Goal: Task Accomplishment & Management: Manage account settings

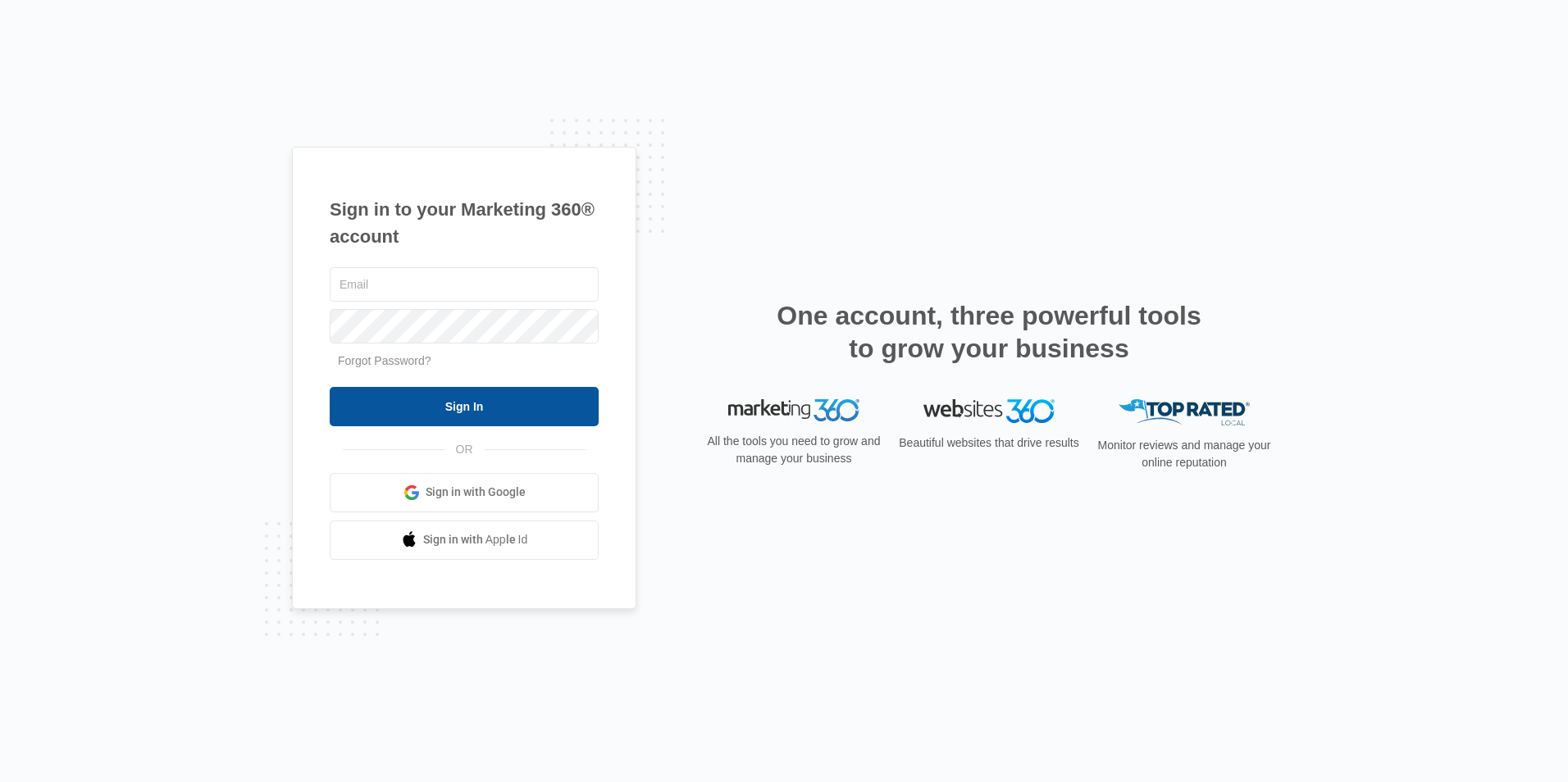
type input "[EMAIL_ADDRESS][DOMAIN_NAME]"
click at [409, 398] on input "Sign In" at bounding box center [464, 407] width 269 height 39
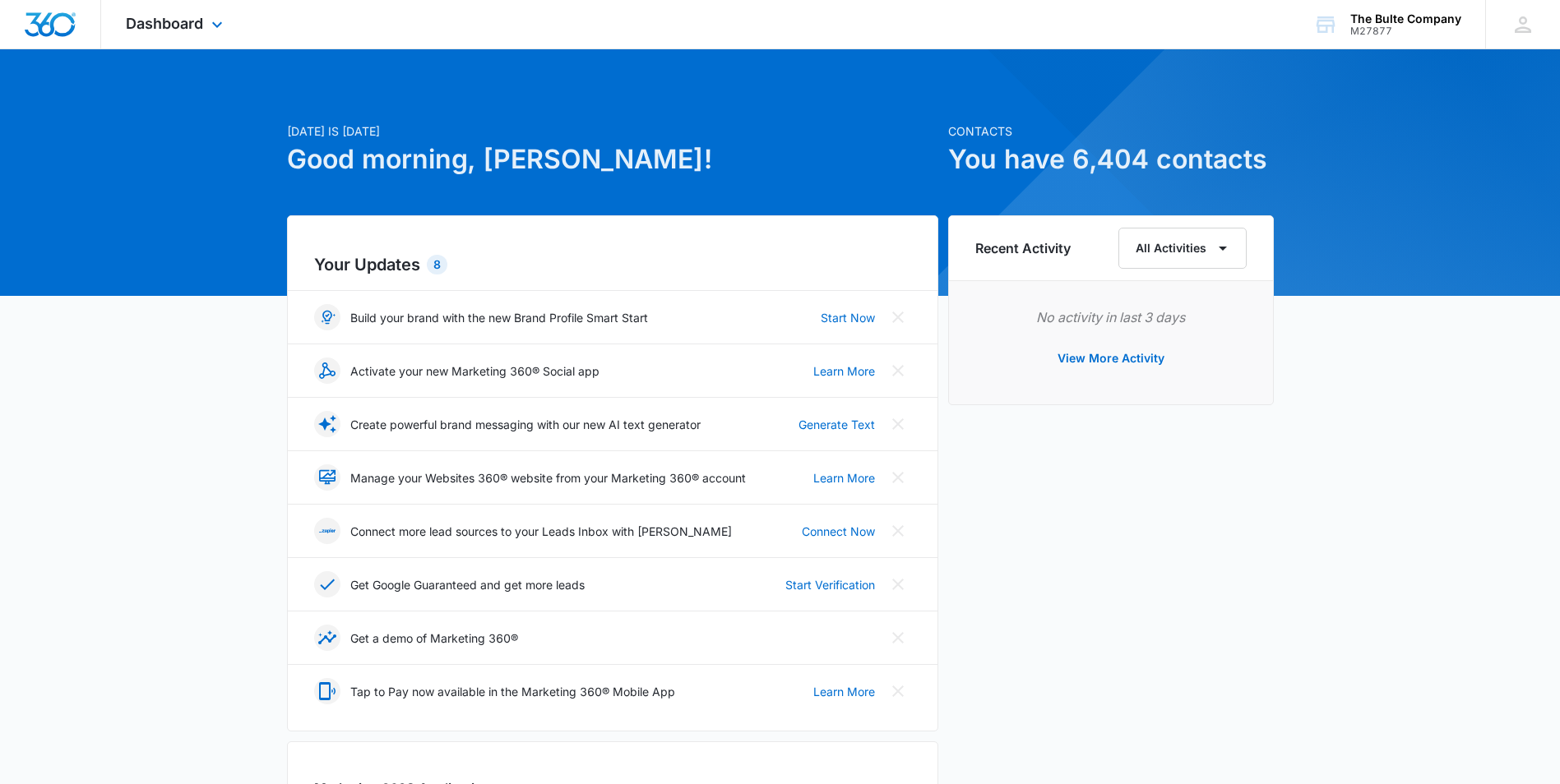
click at [204, 21] on div "Dashboard Apps Reputation Websites Forms CRM Email Social Content Ads Intellige…" at bounding box center [176, 24] width 151 height 49
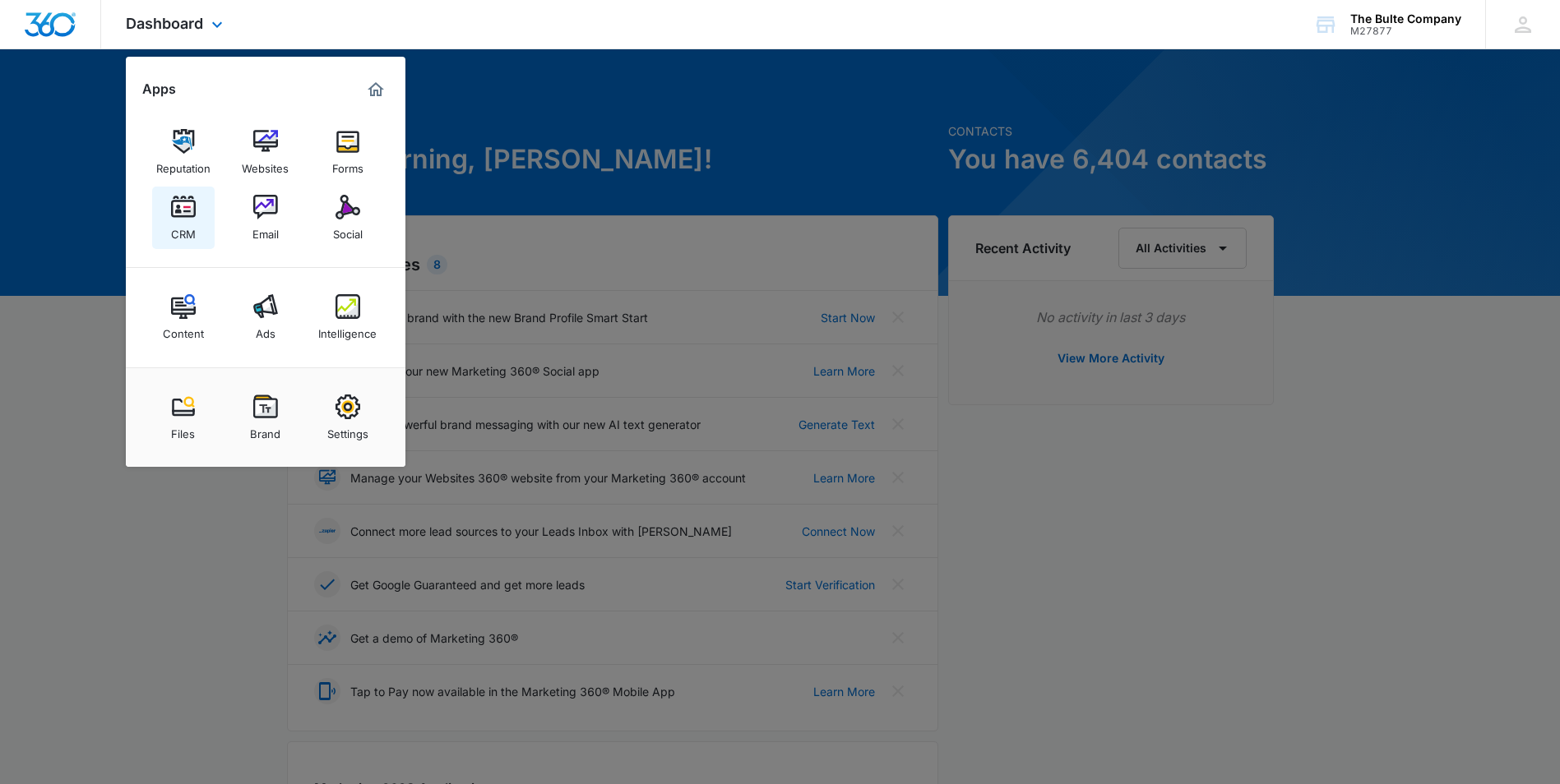
click at [172, 217] on img at bounding box center [183, 207] width 25 height 25
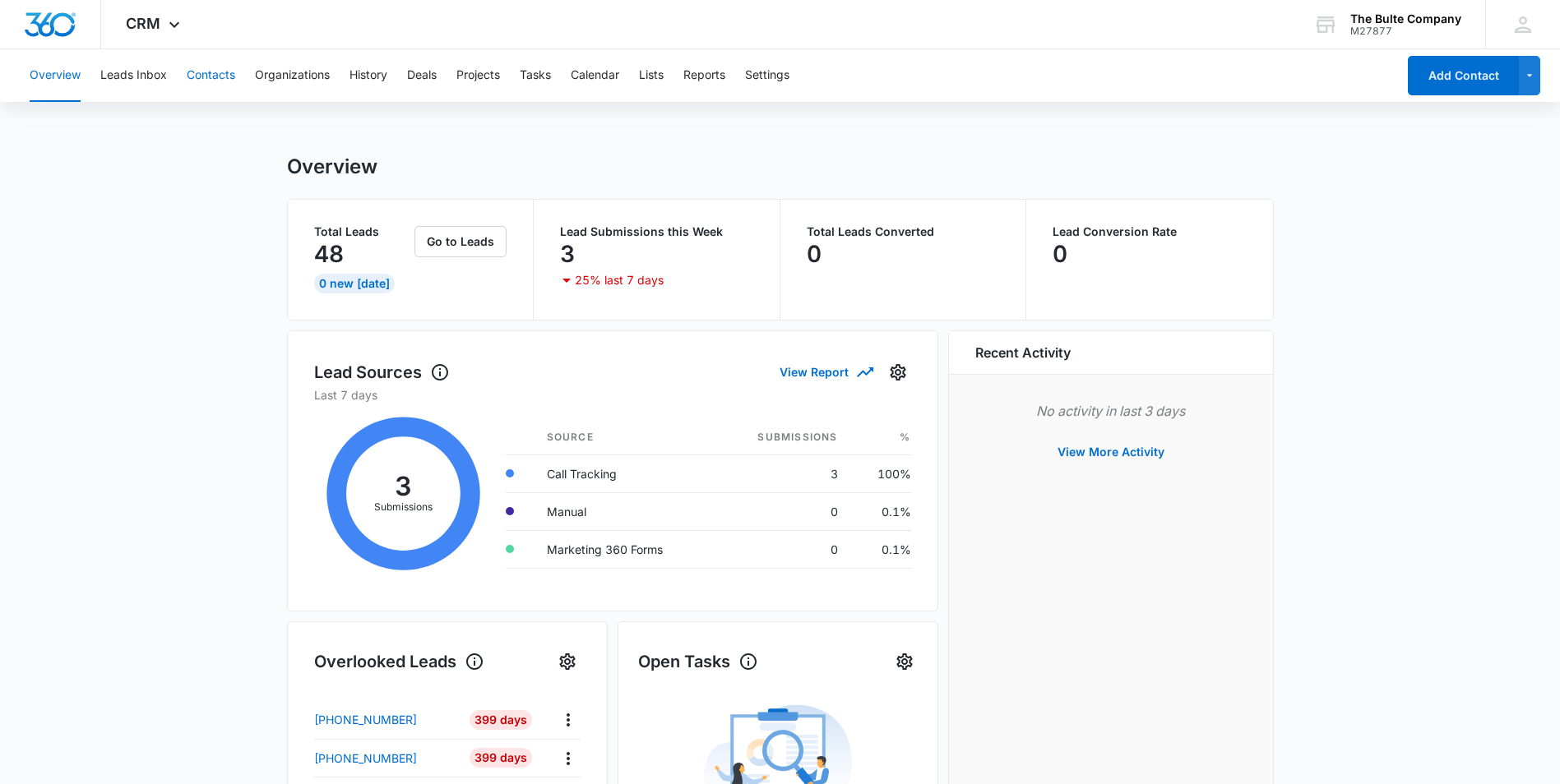
click at [224, 76] on button "Contacts" at bounding box center [210, 76] width 49 height 53
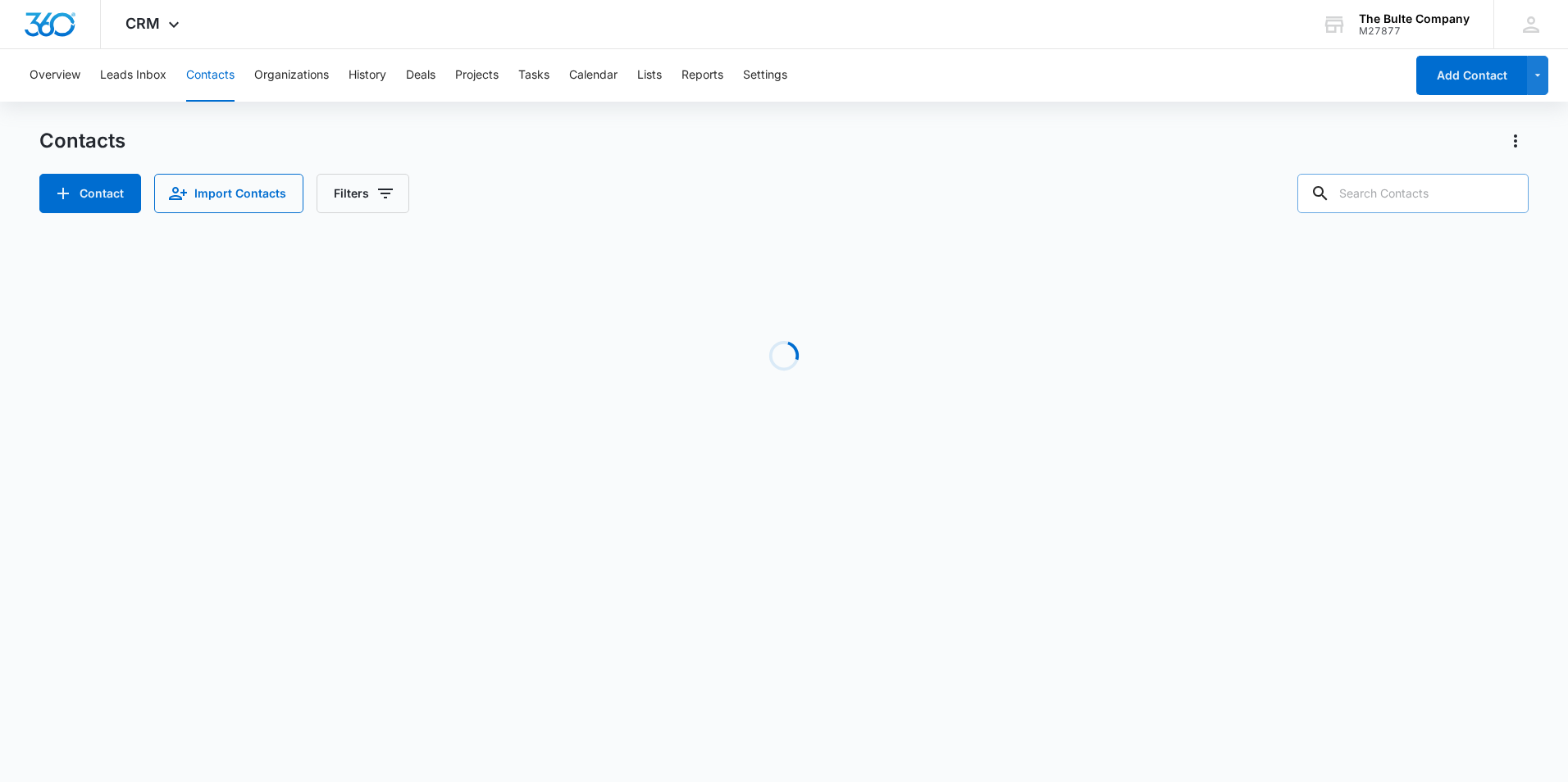
click at [1450, 189] on input "text" at bounding box center [1413, 193] width 231 height 39
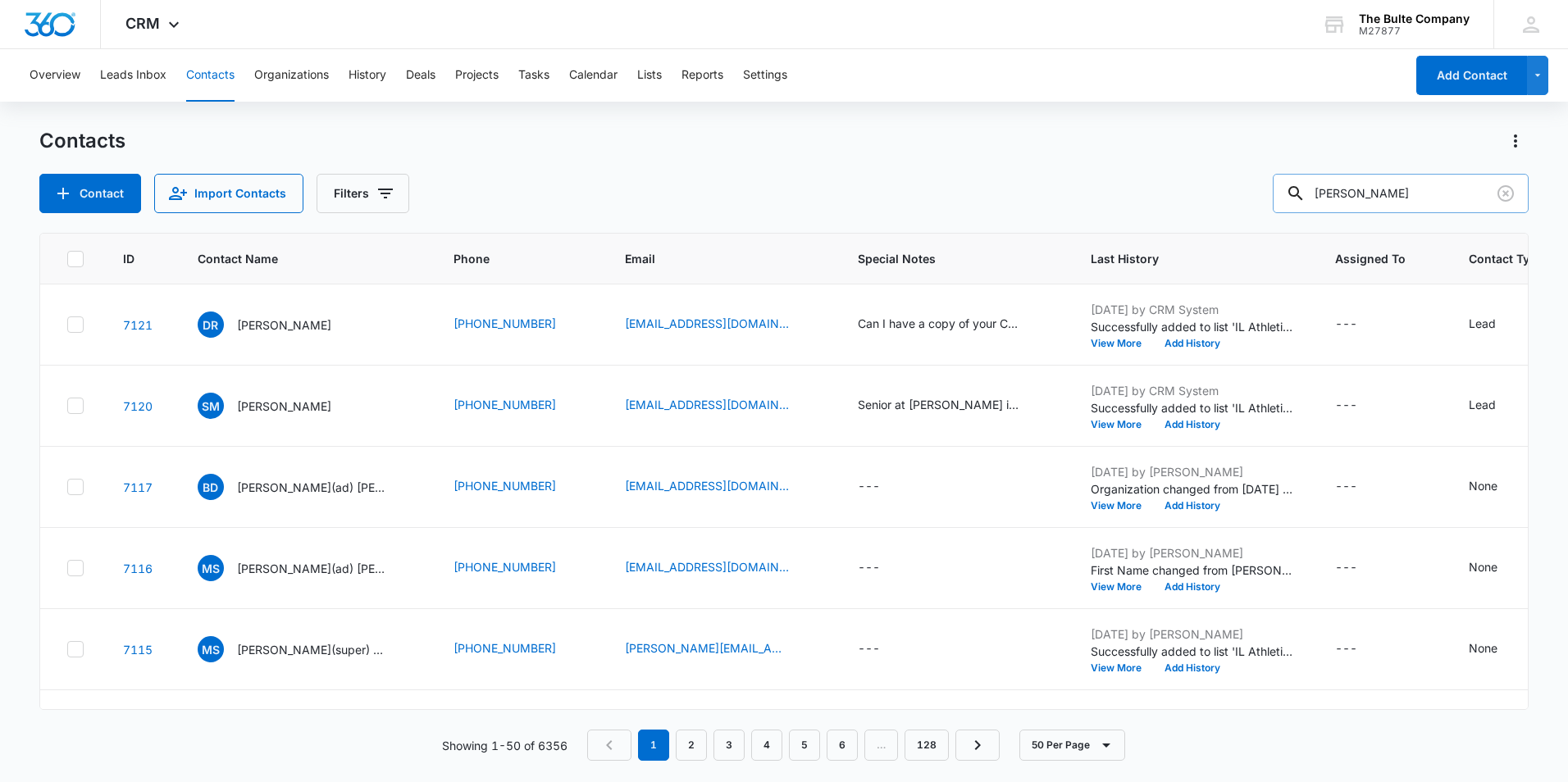
type input "[PERSON_NAME]"
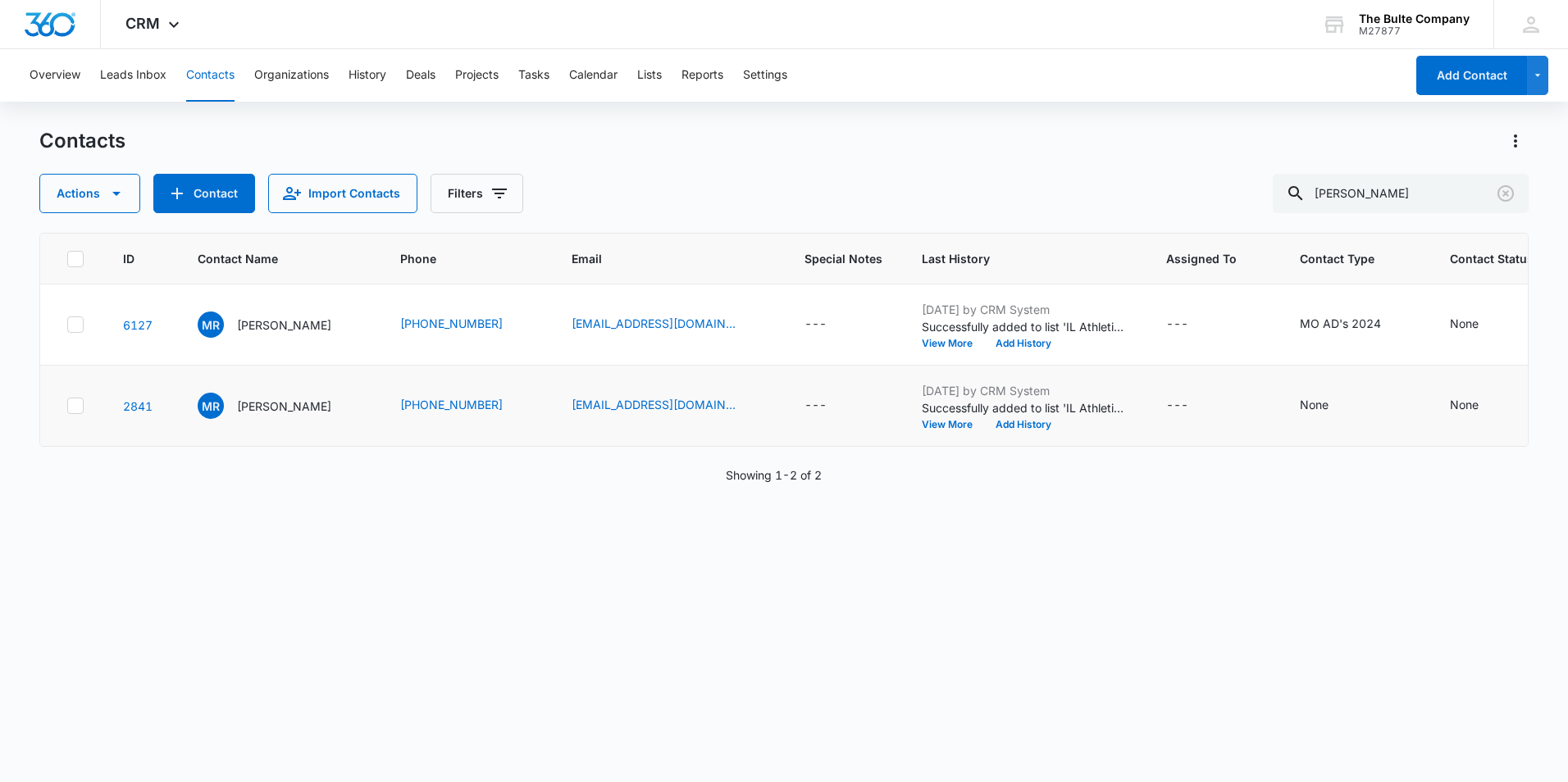
click at [77, 414] on icon at bounding box center [76, 406] width 15 height 15
click at [67, 407] on input "checkbox" at bounding box center [67, 406] width 1 height 1
click at [107, 197] on icon "button" at bounding box center [117, 193] width 20 height 20
click at [104, 349] on div "Delete" at bounding box center [120, 345] width 120 height 12
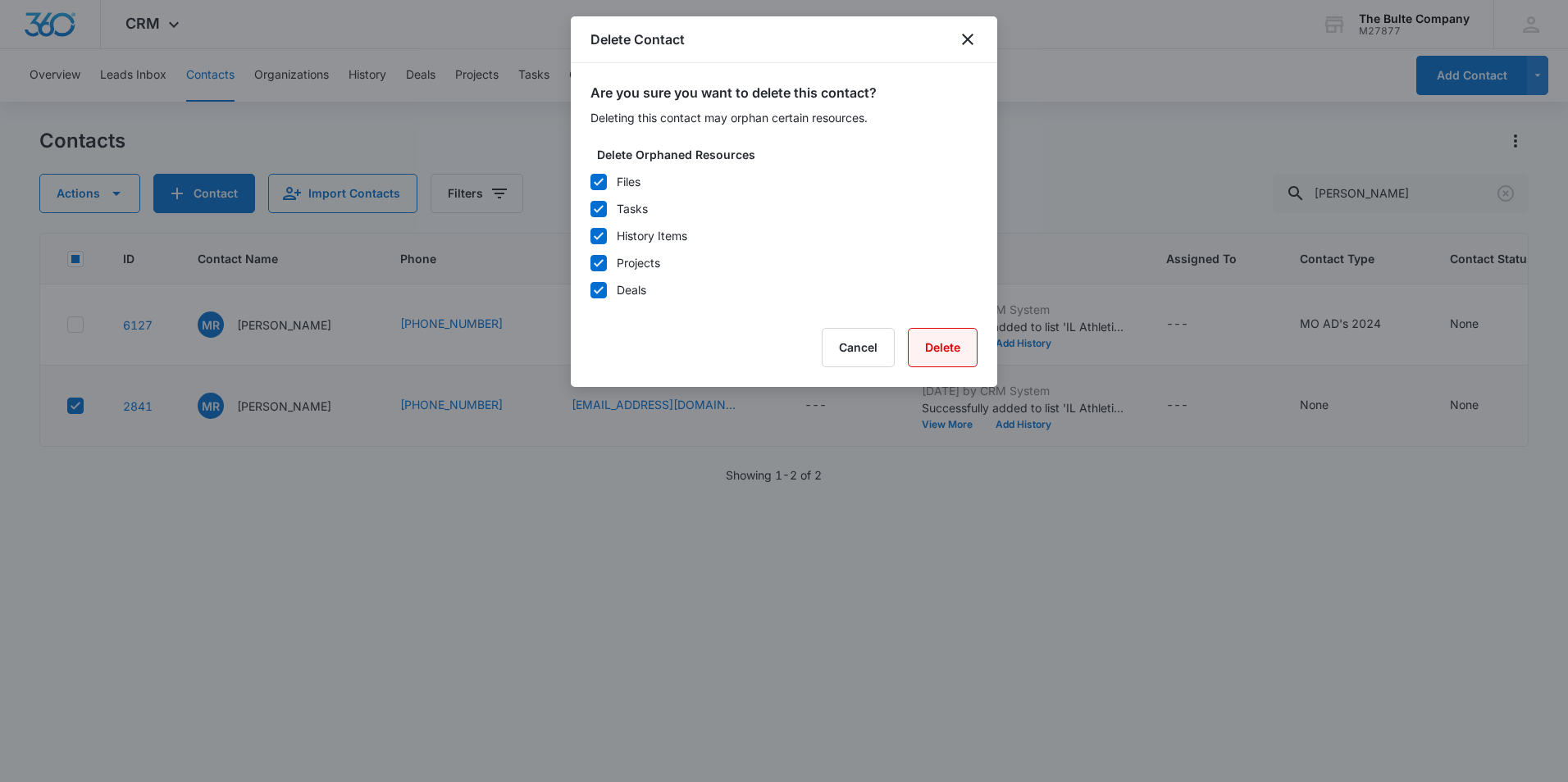
click at [943, 342] on button "Delete" at bounding box center [942, 348] width 70 height 39
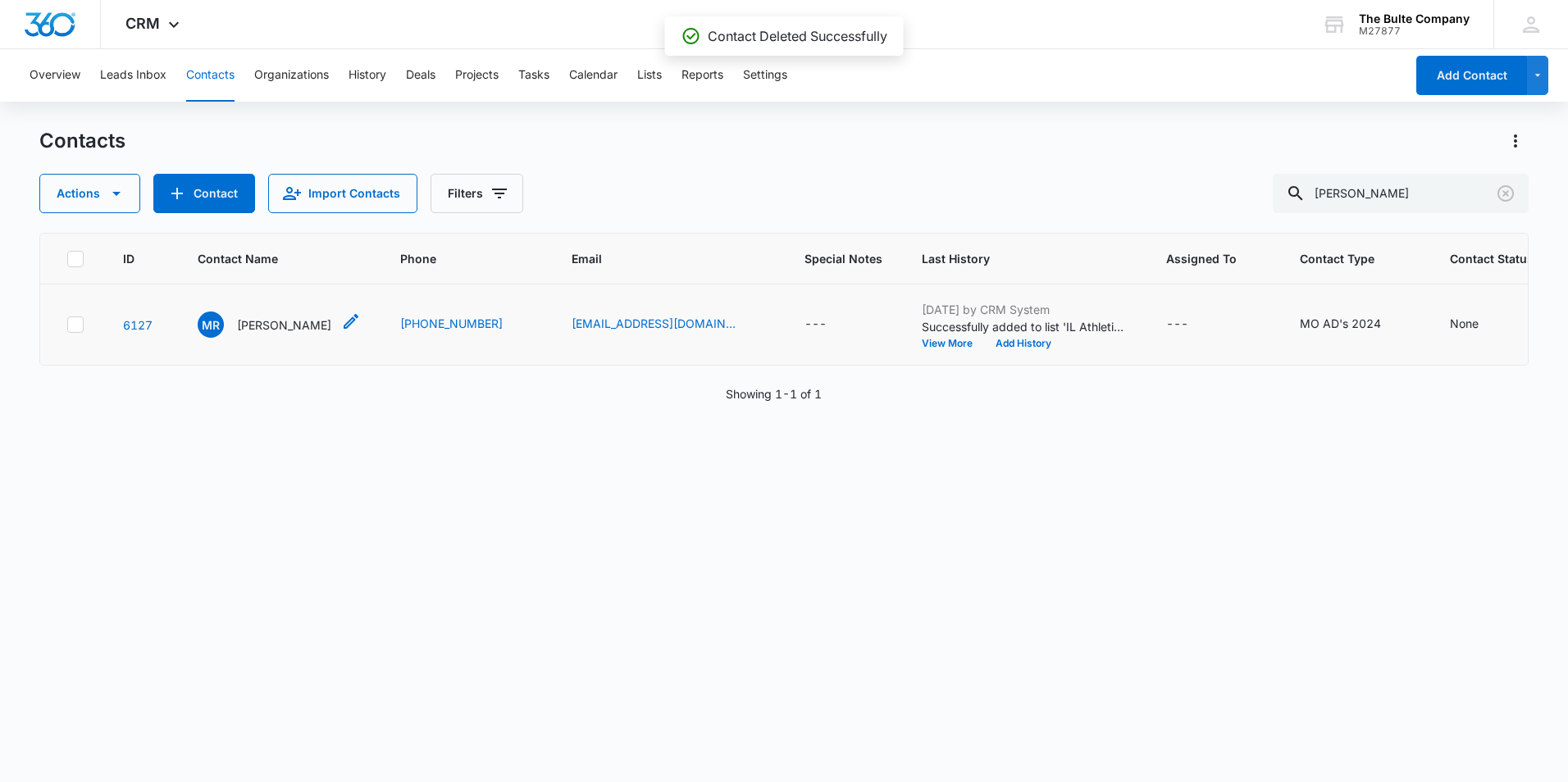
click at [341, 331] on icon "Contact Name - Mark Ruark - Select to Edit Field" at bounding box center [351, 322] width 20 height 20
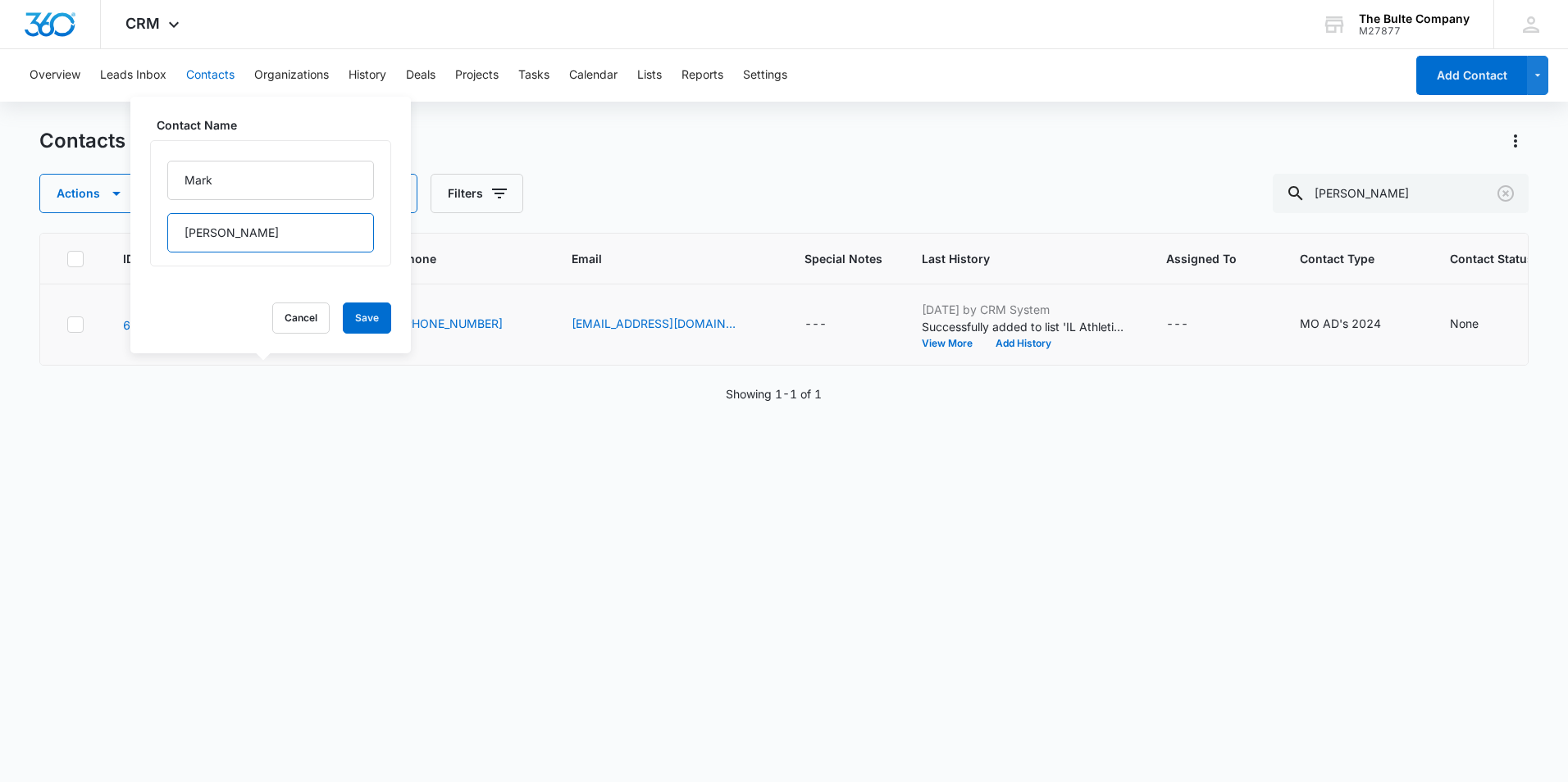
click at [287, 230] on input "[PERSON_NAME]" at bounding box center [270, 233] width 206 height 39
type input "R"
click at [266, 177] on input "Mark" at bounding box center [270, 180] width 206 height 39
type input "M"
type input "[PERSON_NAME](AD)"
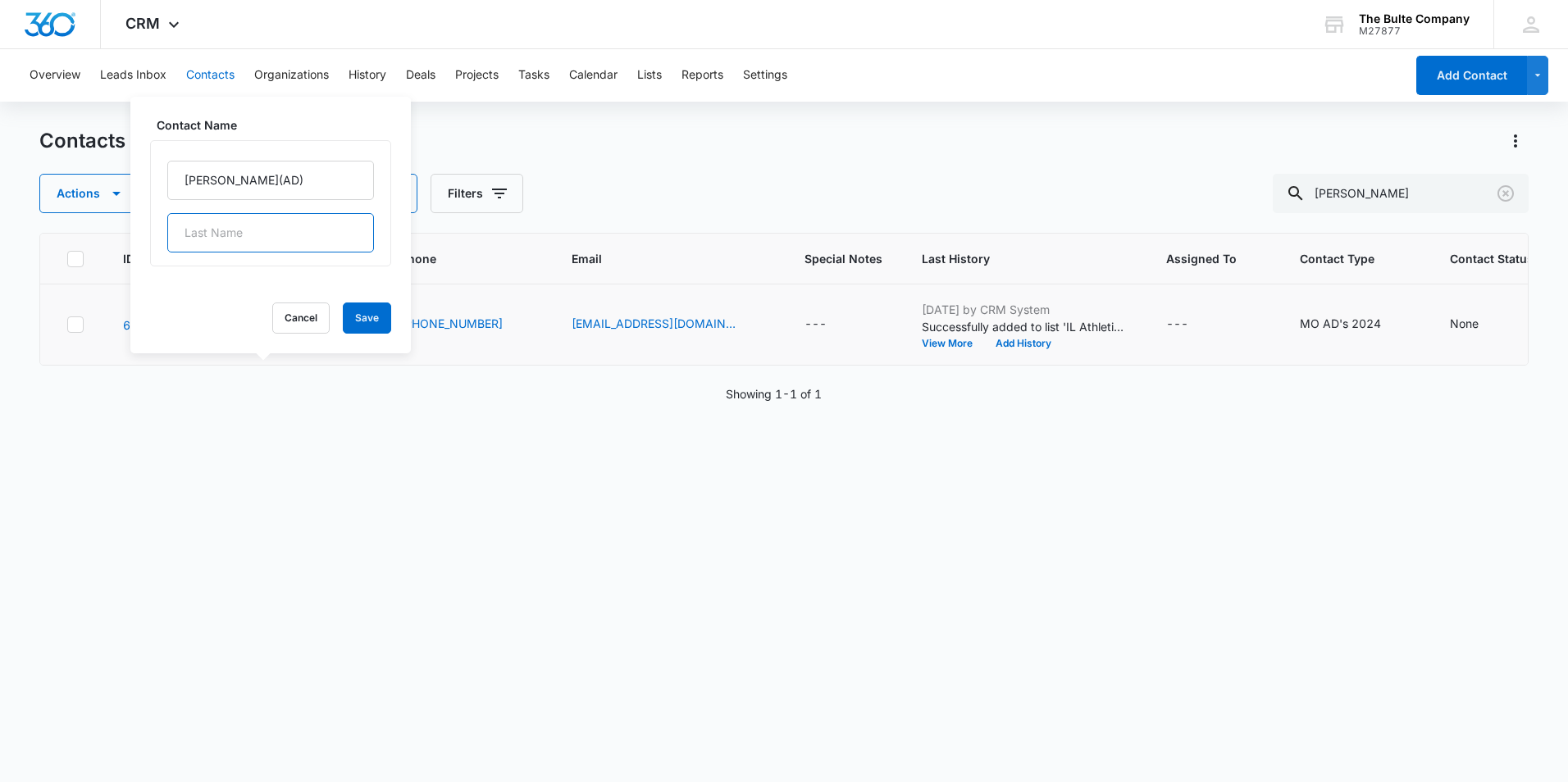
click at [223, 240] on input "text" at bounding box center [270, 233] width 206 height 39
type input "[PERSON_NAME]"
click at [377, 333] on div "Contact Name [PERSON_NAME](AD) [PERSON_NAME] Cancel Save" at bounding box center [271, 225] width 280 height 257
click at [358, 317] on button "Save" at bounding box center [367, 318] width 49 height 31
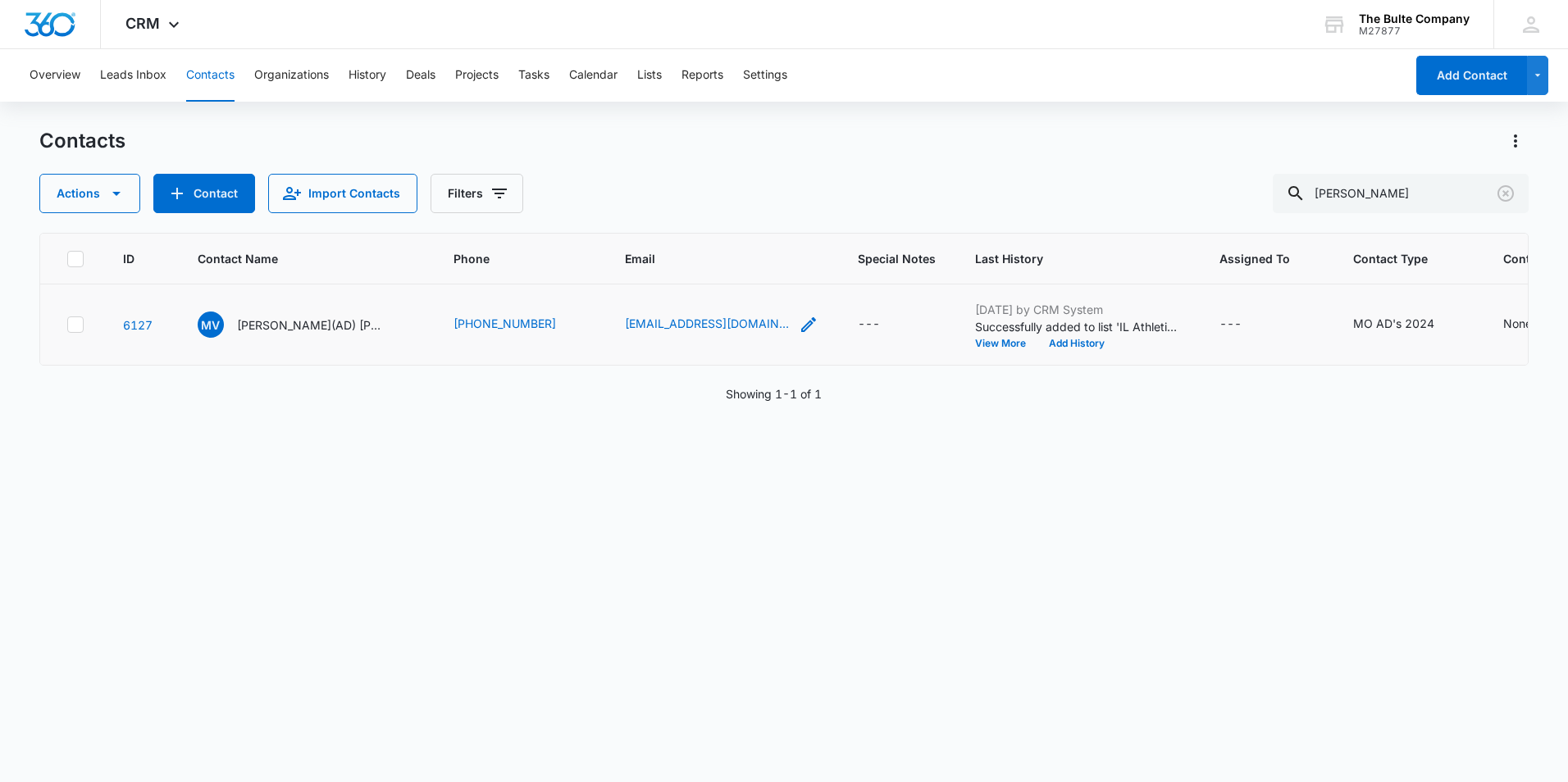
click at [798, 335] on icon "Email - mruark@saxonylutheranhigh.org - Select to Edit Field" at bounding box center [808, 325] width 20 height 20
click at [636, 264] on input "[EMAIL_ADDRESS][DOMAIN_NAME]" at bounding box center [686, 265] width 206 height 39
type input "[EMAIL_ADDRESS][DOMAIN_NAME]"
click at [759, 317] on button "Save" at bounding box center [765, 317] width 49 height 31
click at [1510, 195] on icon "Clear" at bounding box center [1506, 193] width 20 height 20
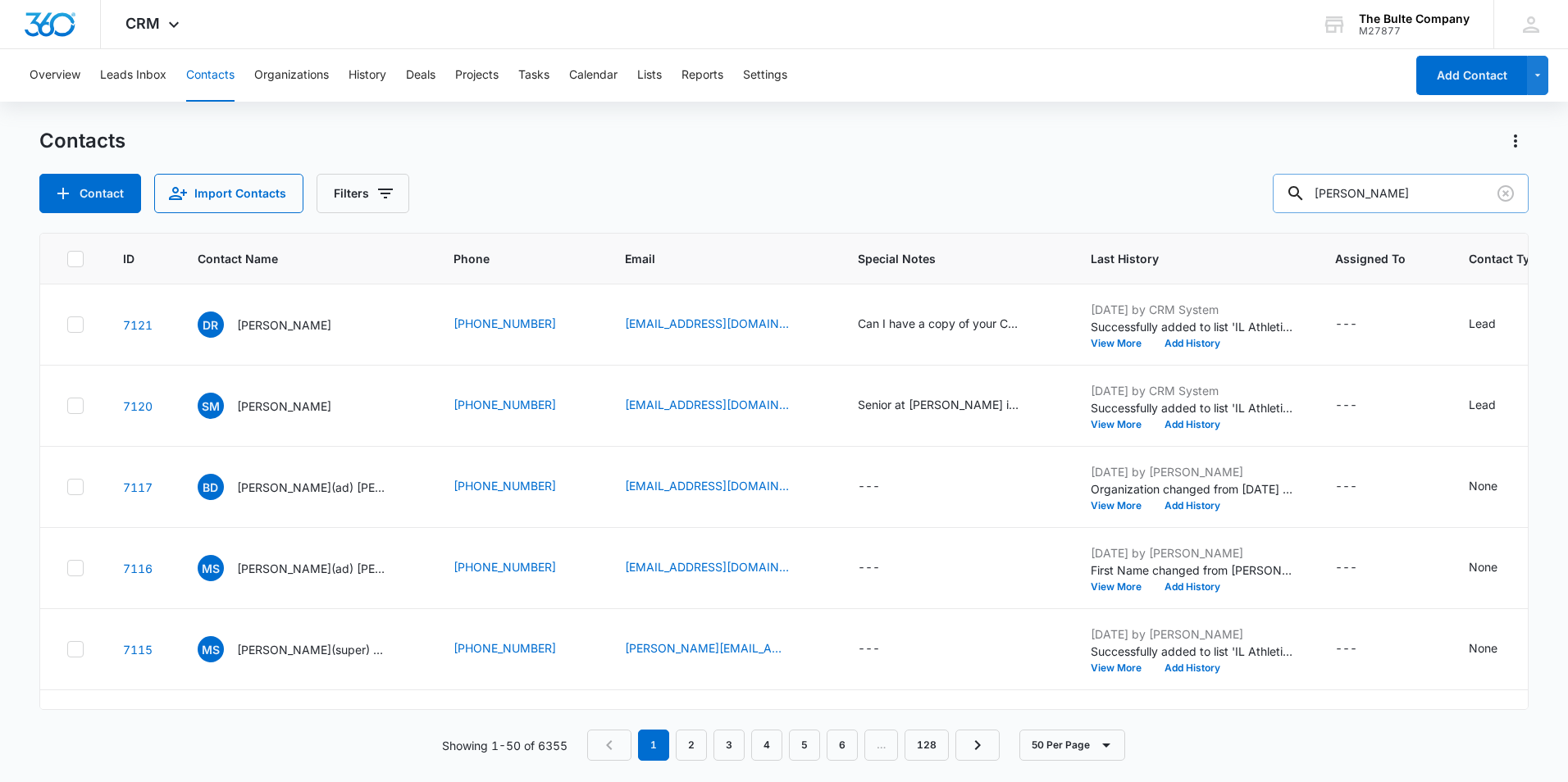
type input "[PERSON_NAME]"
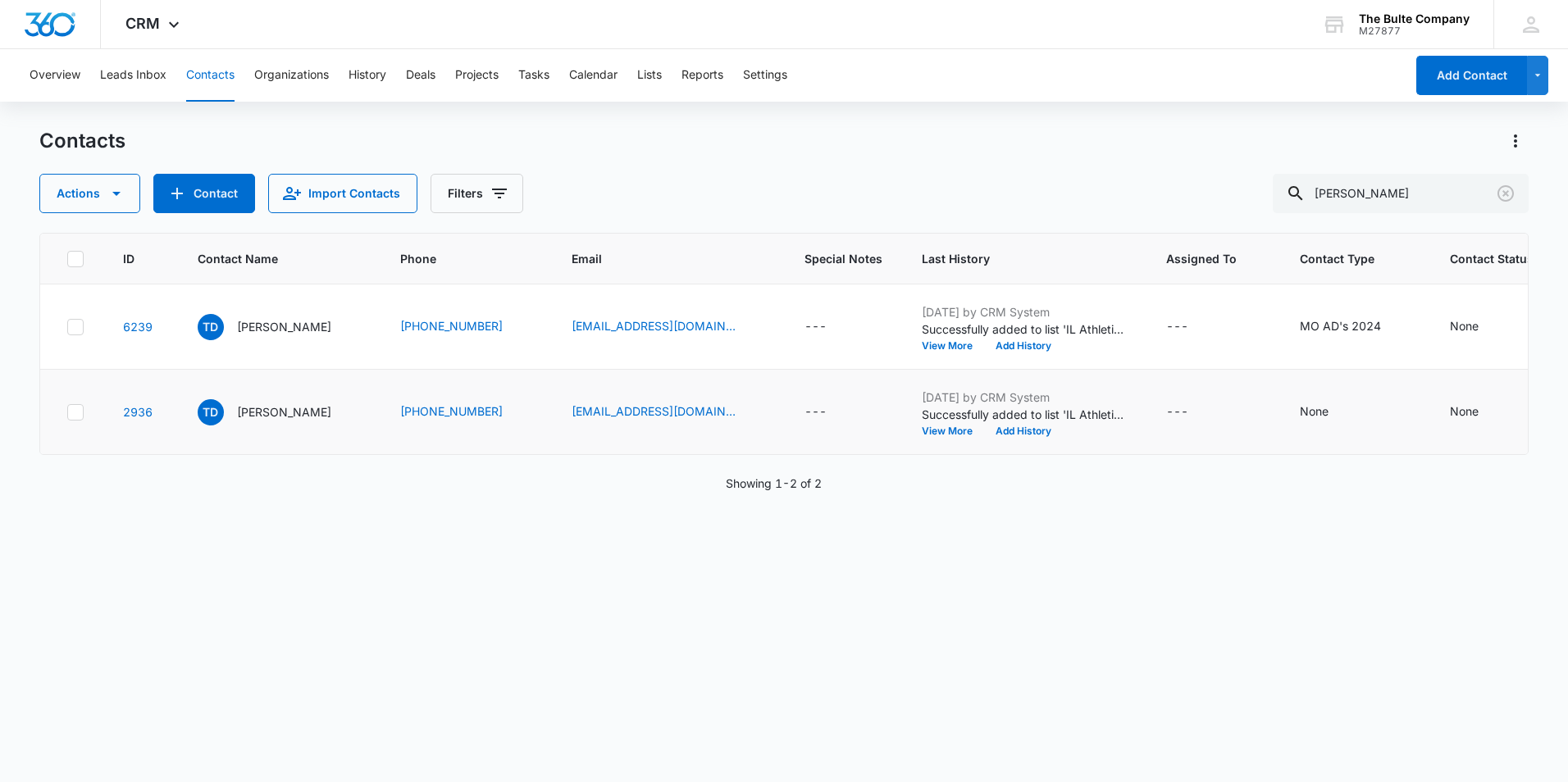
click at [72, 416] on icon at bounding box center [76, 412] width 10 height 7
click at [67, 413] on input "checkbox" at bounding box center [67, 412] width 1 height 1
click at [110, 190] on icon "button" at bounding box center [117, 193] width 20 height 20
click at [102, 345] on div "Delete" at bounding box center [120, 345] width 120 height 12
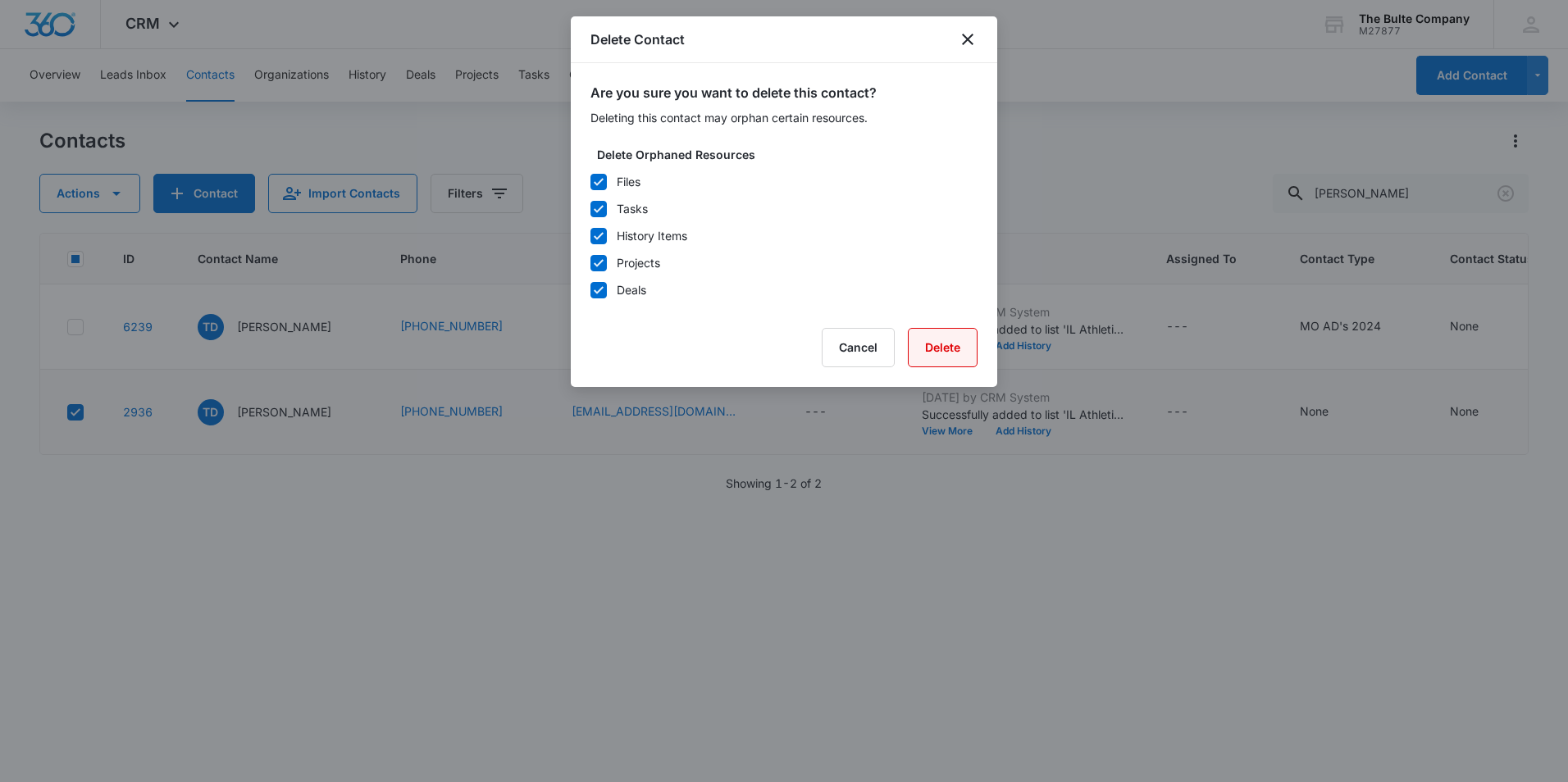
click at [927, 349] on button "Delete" at bounding box center [942, 348] width 70 height 39
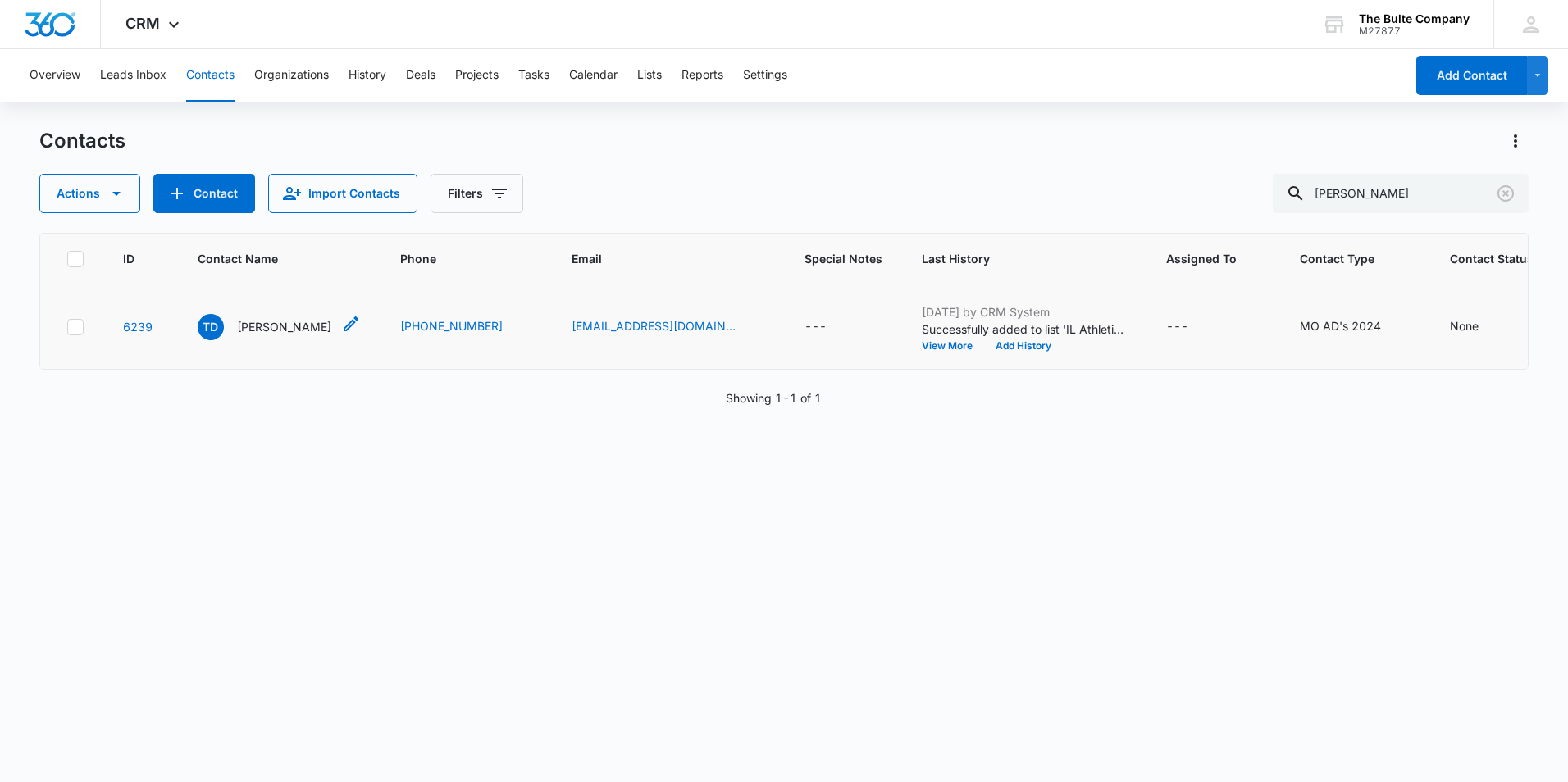
click at [341, 334] on icon "Contact Name - Tim Deines - Select to Edit Field" at bounding box center [351, 324] width 20 height 20
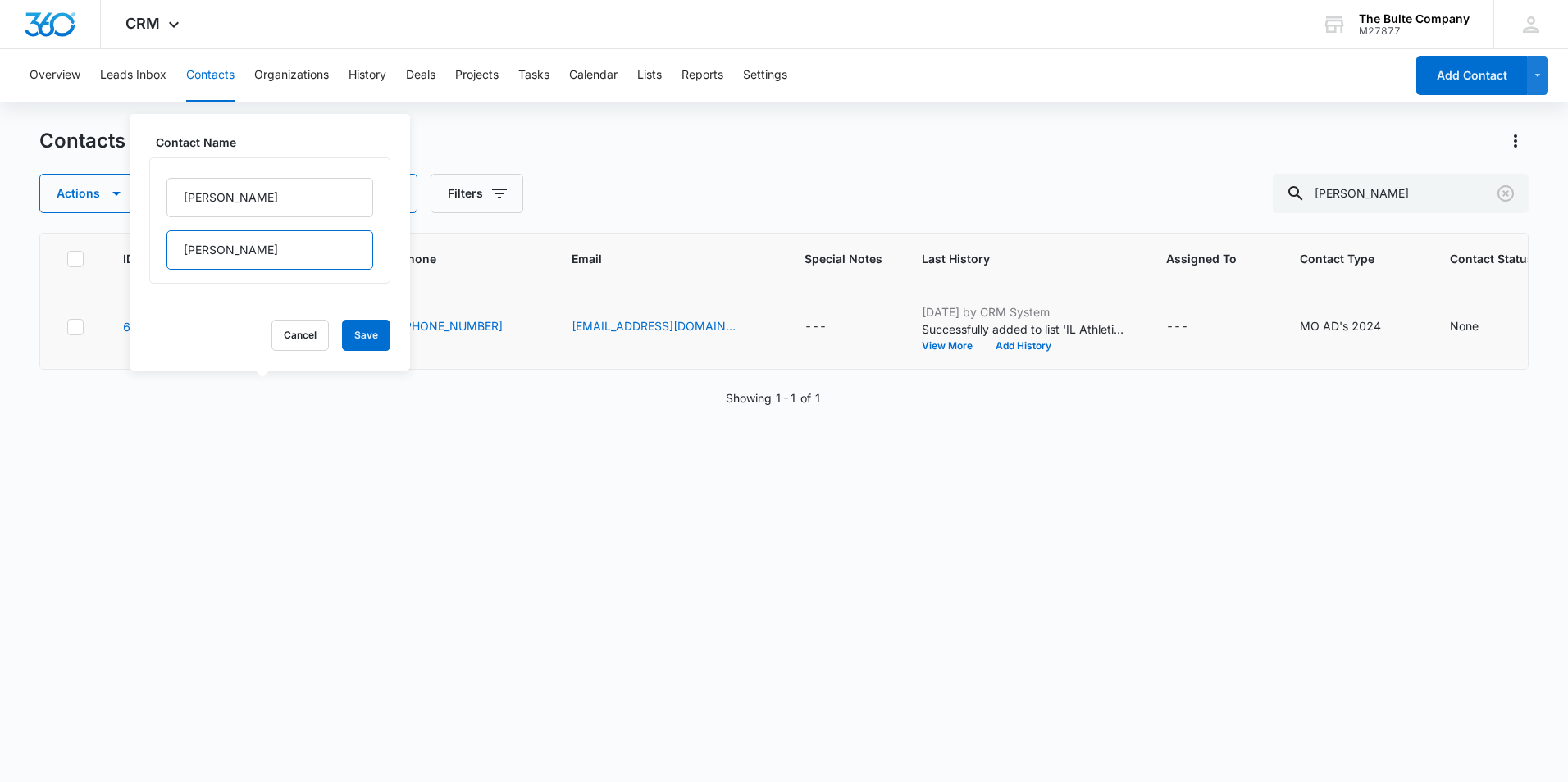
click at [284, 241] on input "[PERSON_NAME]" at bounding box center [269, 250] width 206 height 39
type input "D"
click at [281, 190] on input "[PERSON_NAME]" at bounding box center [269, 197] width 206 height 39
type input "T"
type input "[PERSON_NAME]"
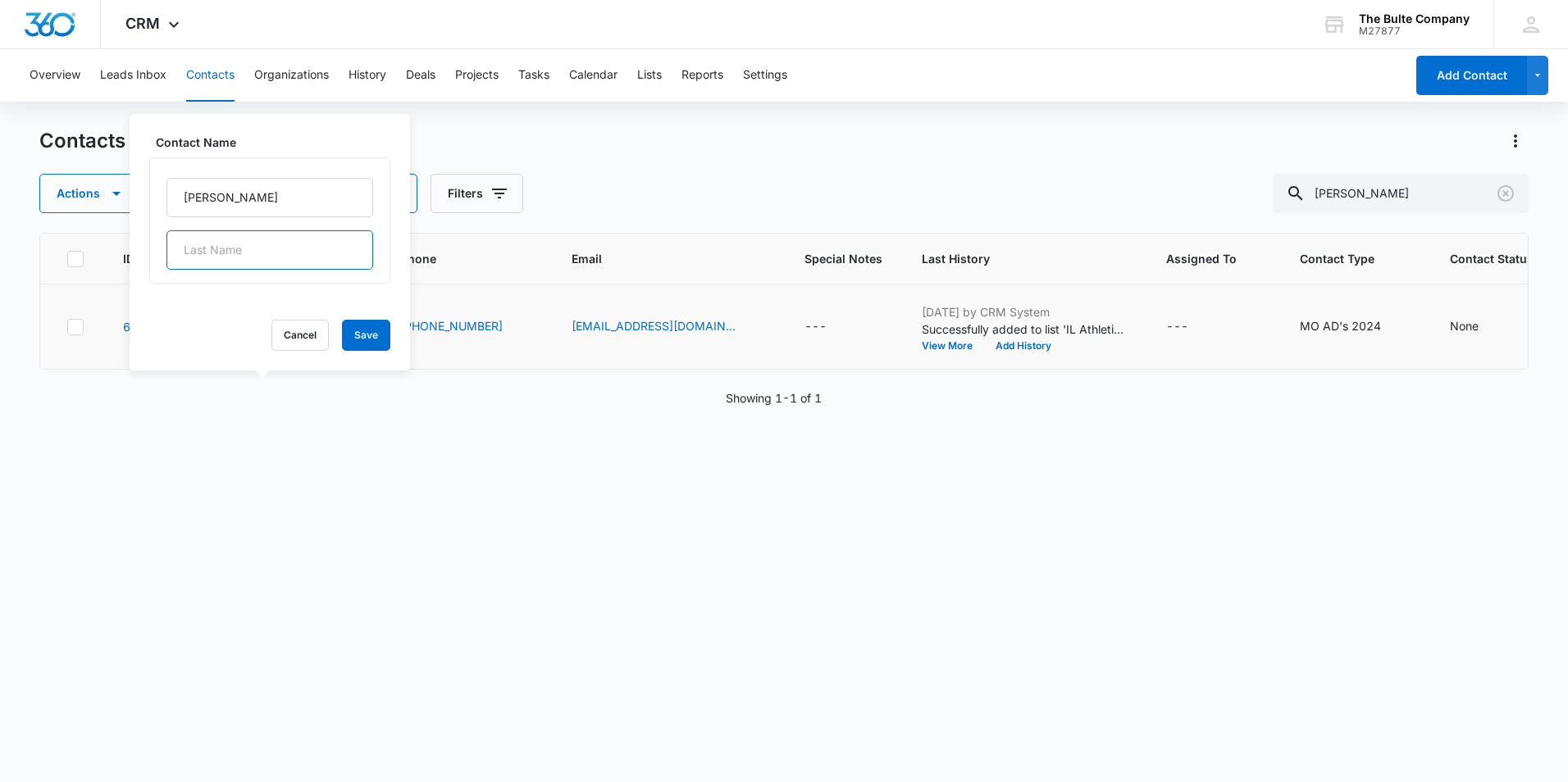
click at [183, 253] on input "text" at bounding box center [269, 250] width 206 height 39
type input "[PERSON_NAME]"
click at [229, 195] on input "[PERSON_NAME]" at bounding box center [269, 197] width 206 height 39
type input "[PERSON_NAME](AD)"
click at [356, 332] on button "Save" at bounding box center [366, 335] width 49 height 31
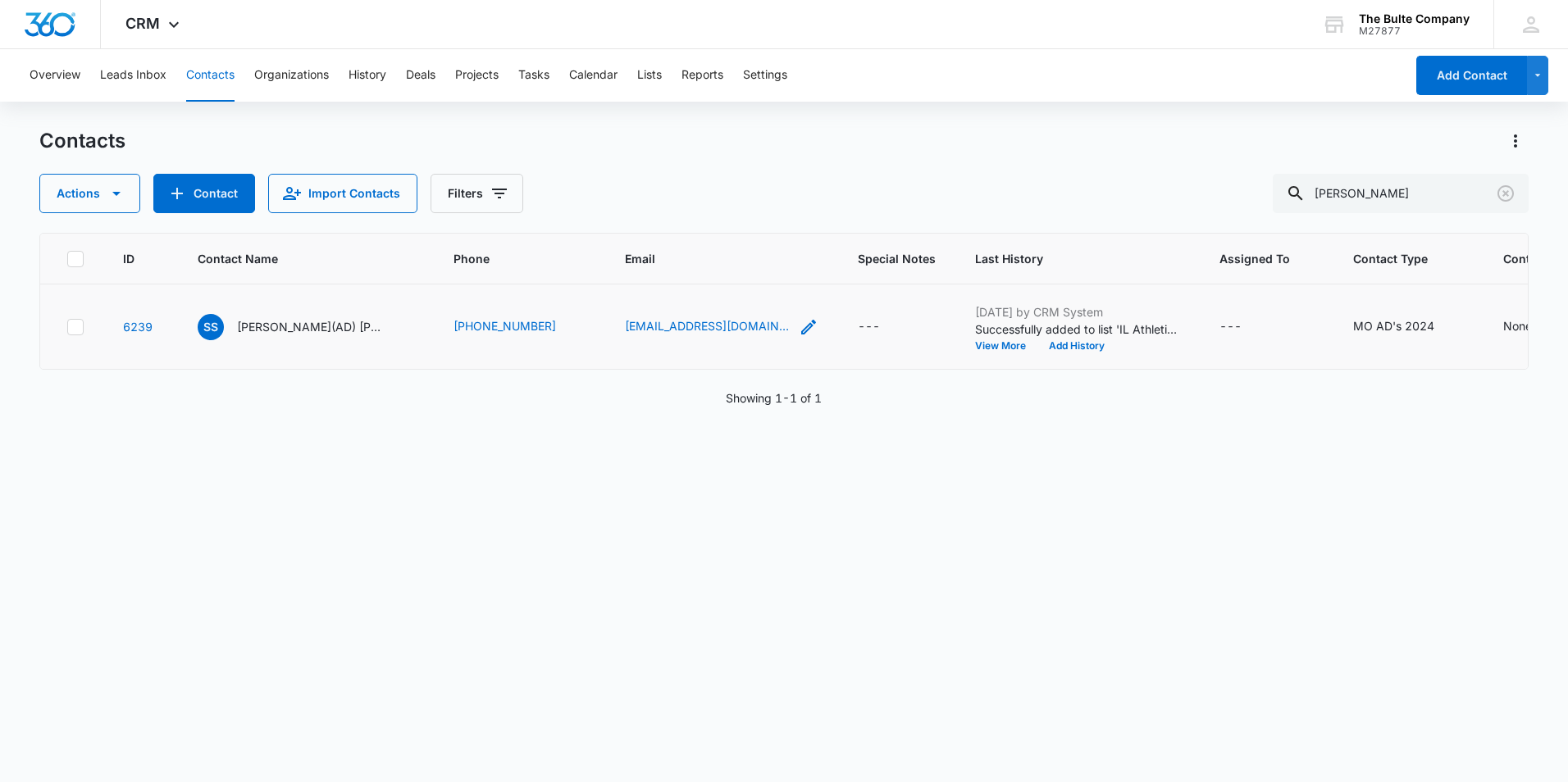
click at [798, 337] on icon "Email - tdeines@vdoh.org - Select to Edit Field" at bounding box center [808, 327] width 20 height 20
drag, startPoint x: 666, startPoint y: 276, endPoint x: 474, endPoint y: 292, distance: 192.7
click at [476, 292] on tr "6239 SS [PERSON_NAME](AD) [PERSON_NAME] [PHONE_NUMBER] [EMAIL_ADDRESS][DOMAIN_N…" at bounding box center [1000, 327] width 1920 height 86
type input "t"
type input "[EMAIL_ADDRESS][DOMAIN_NAME]"
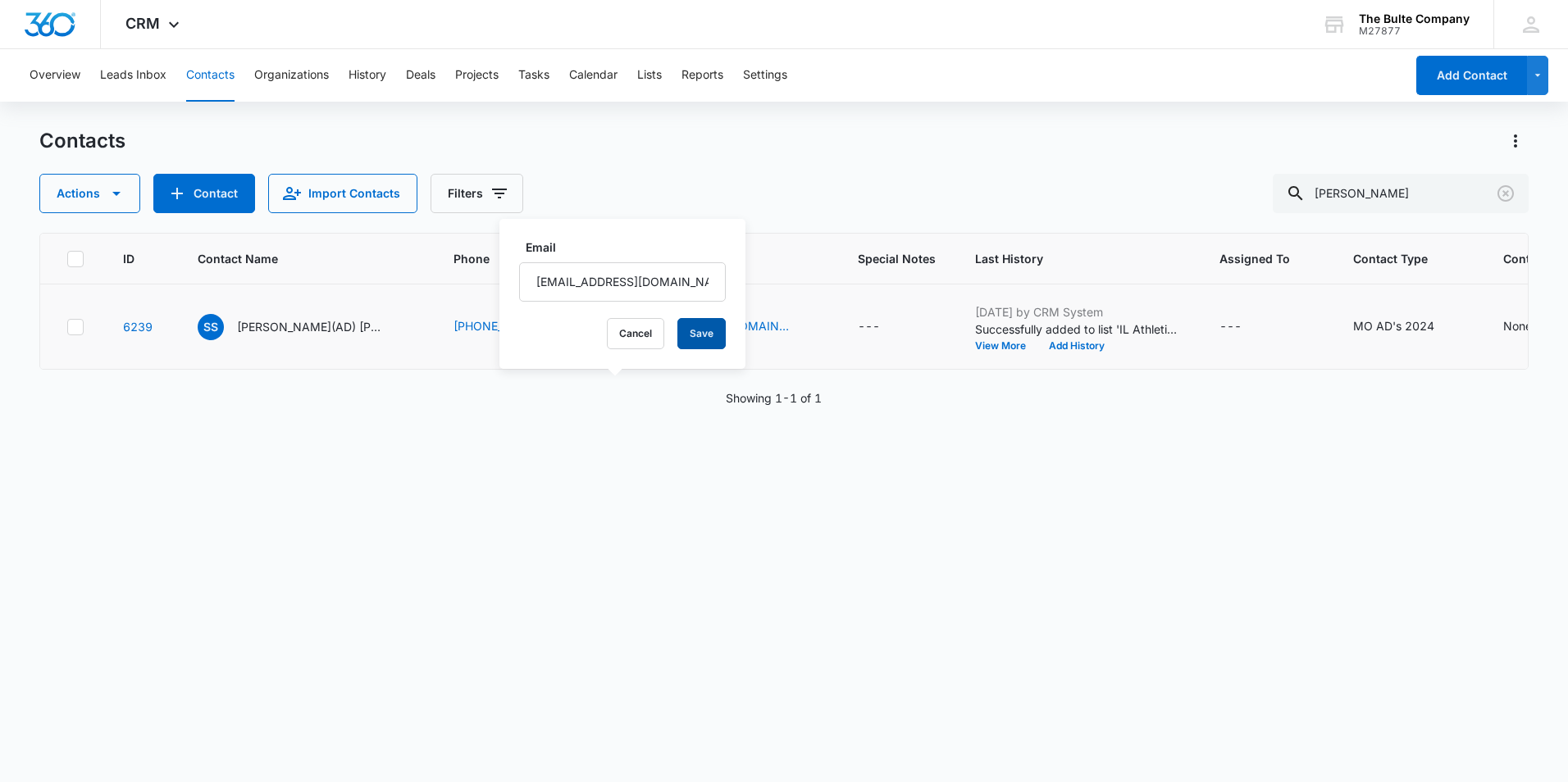
click at [698, 326] on button "Save" at bounding box center [701, 334] width 49 height 31
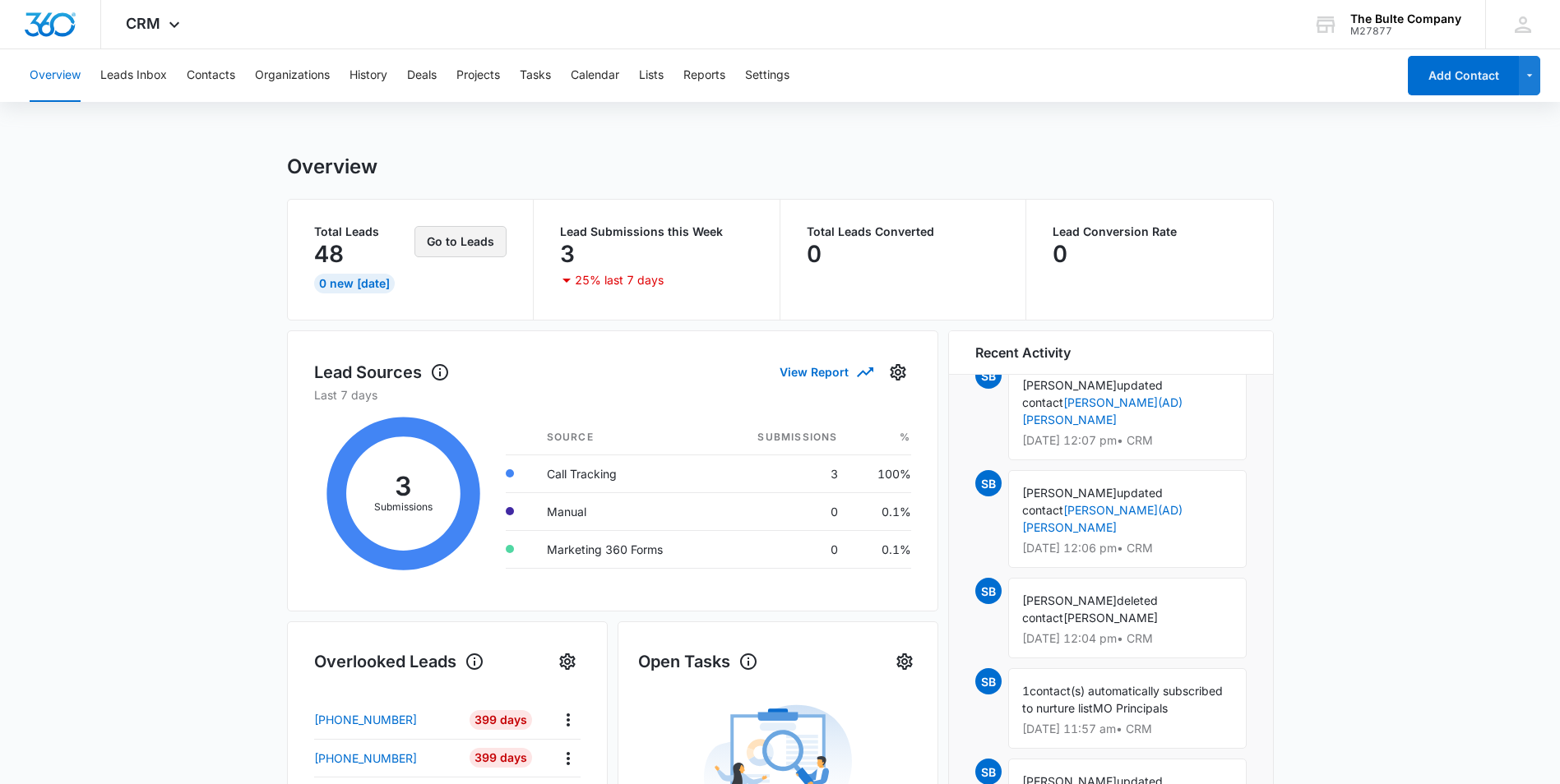
click at [444, 237] on button "Go to Leads" at bounding box center [461, 242] width 92 height 31
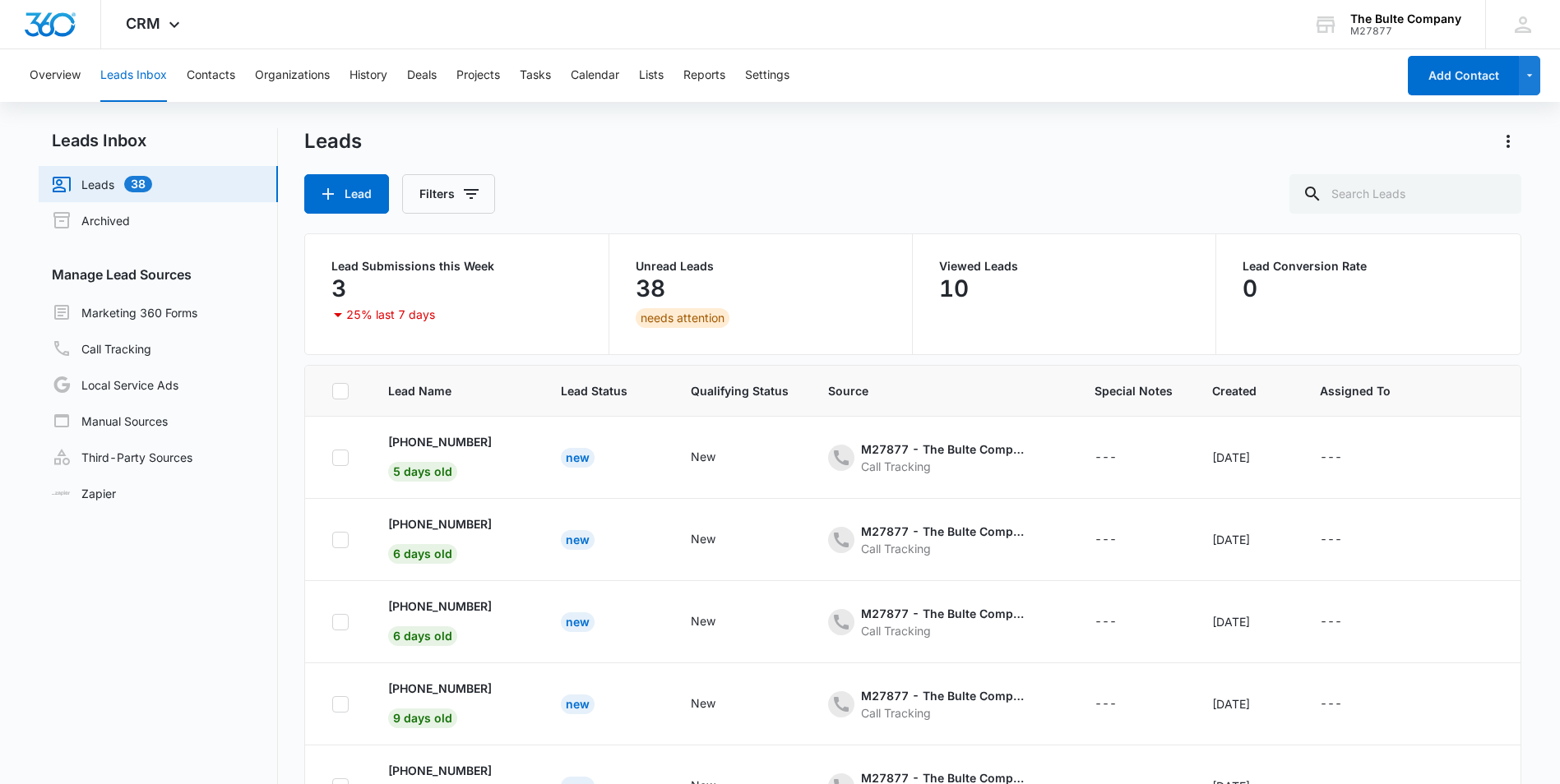
click at [129, 180] on link "Leads 38" at bounding box center [102, 184] width 101 height 20
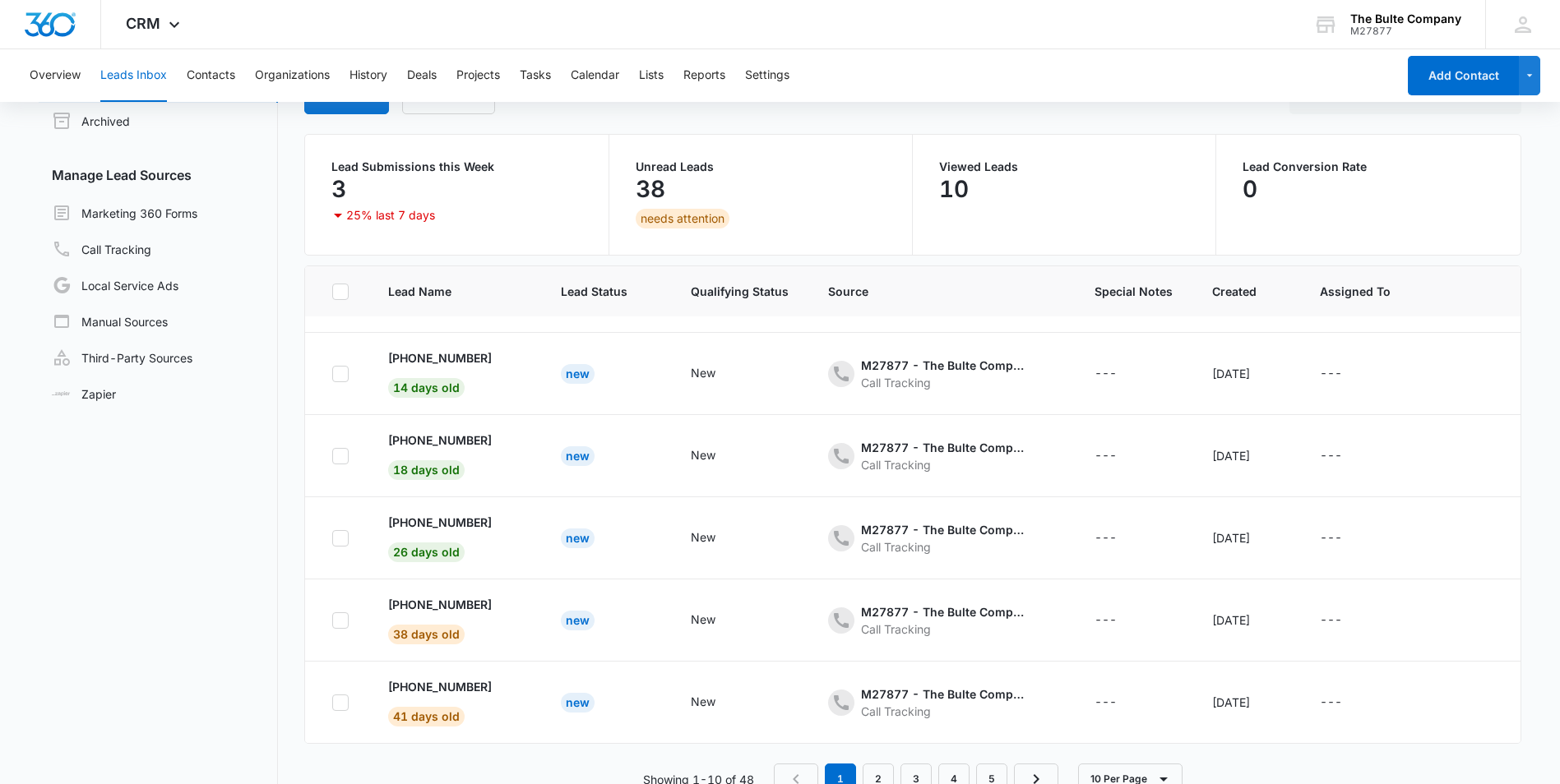
scroll to position [130, 0]
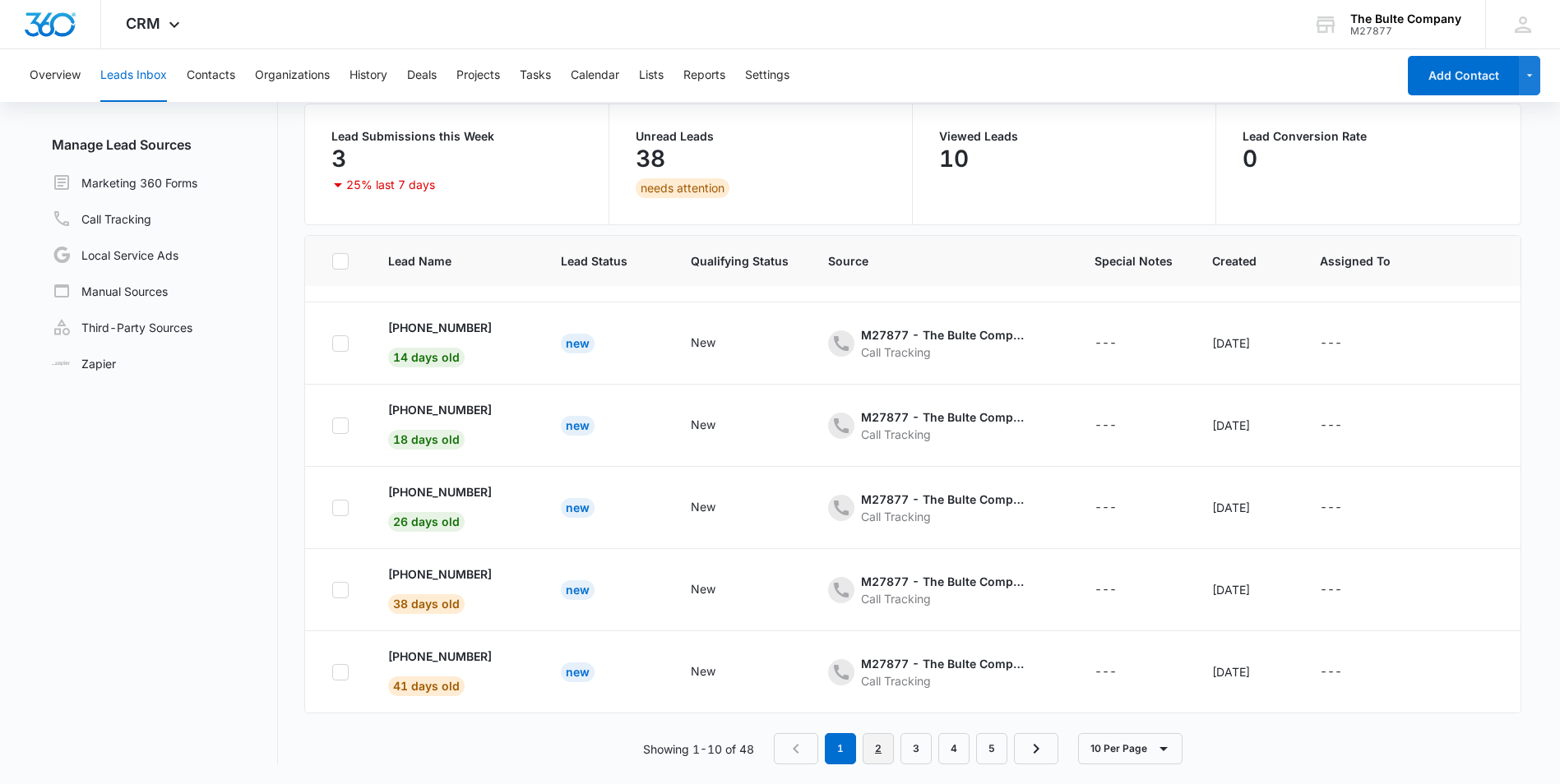
click at [874, 743] on link "2" at bounding box center [878, 749] width 31 height 31
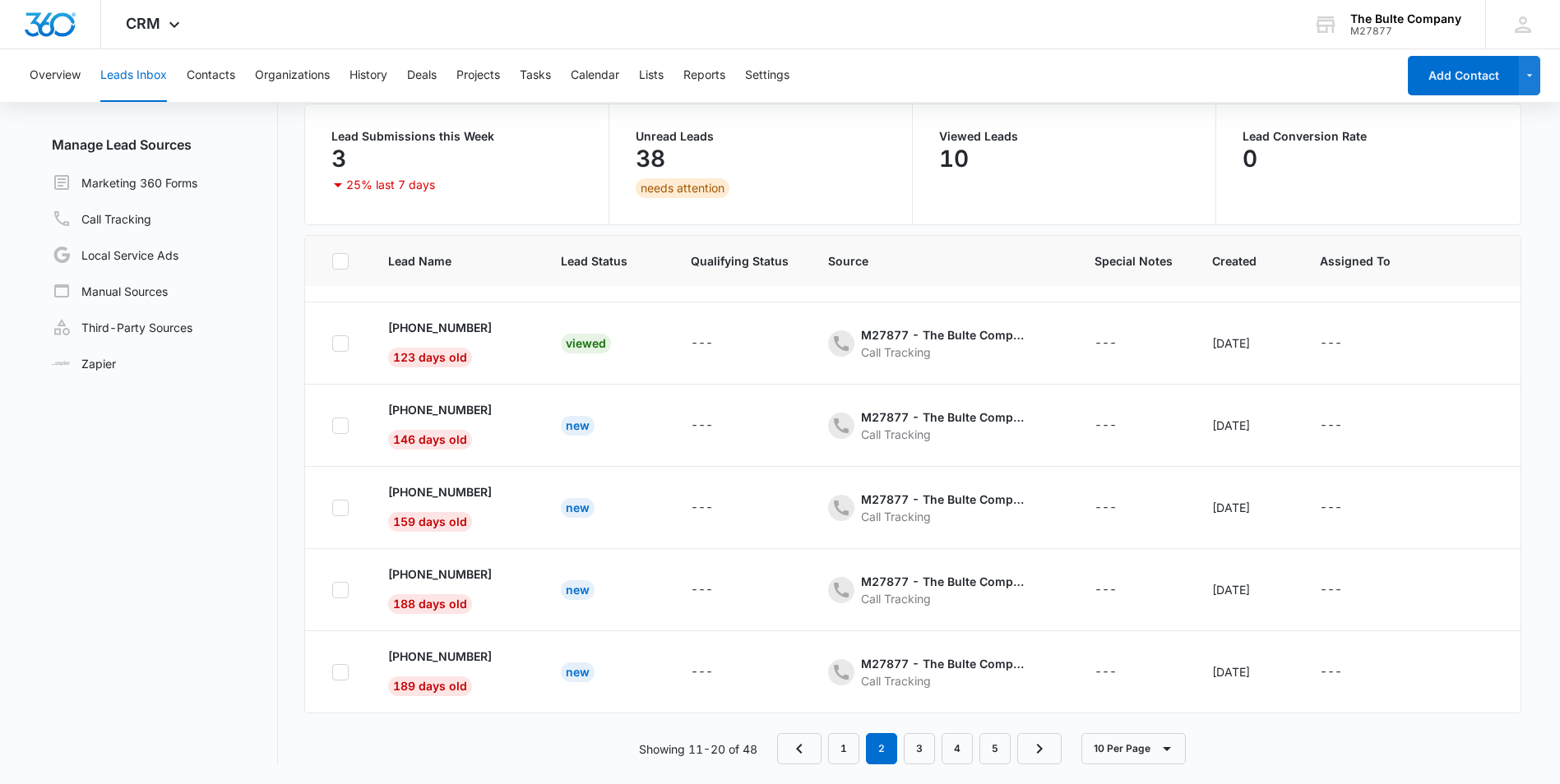
scroll to position [0, 0]
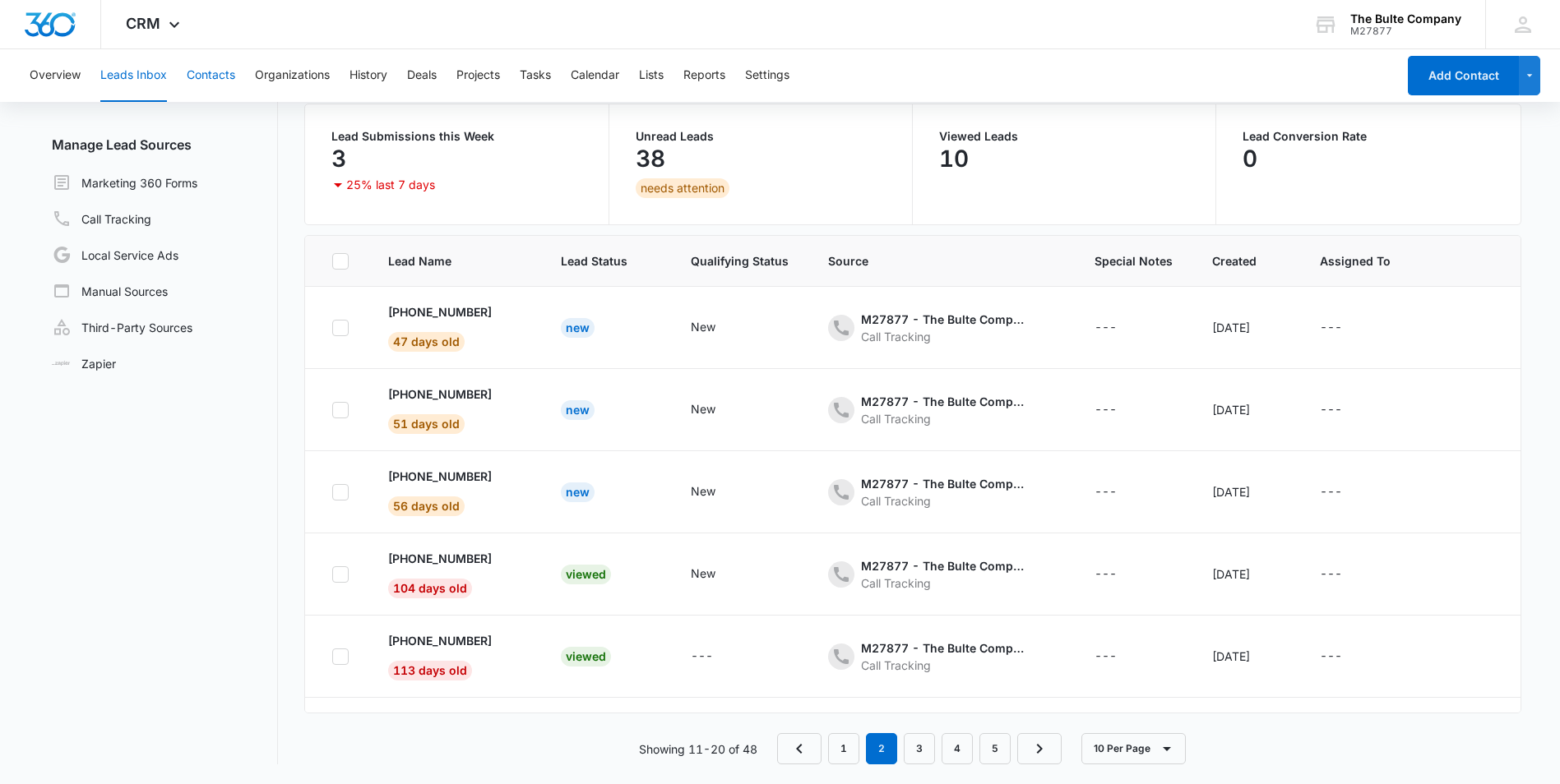
click at [212, 73] on button "Contacts" at bounding box center [210, 76] width 49 height 53
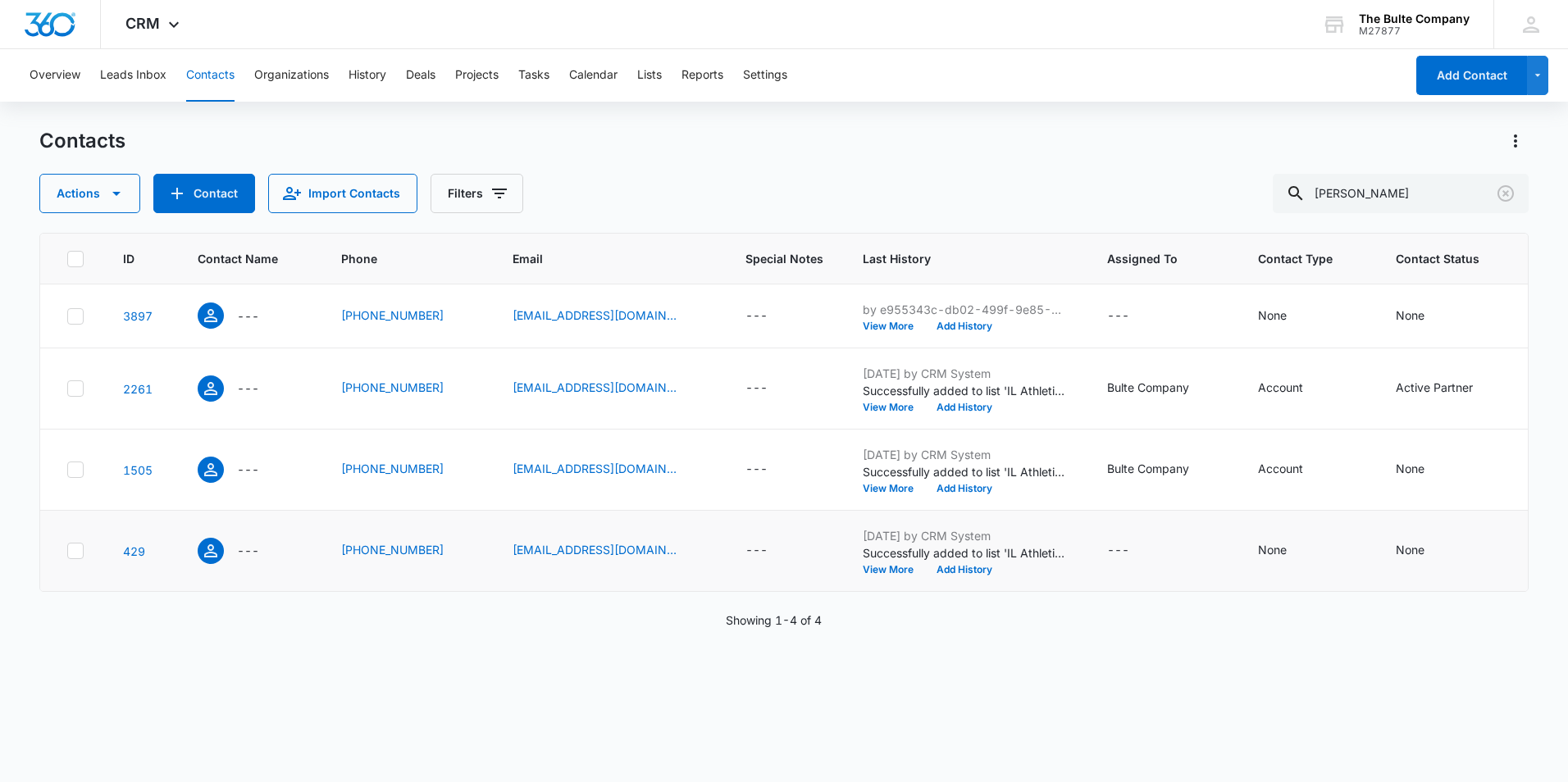
click at [71, 552] on icon at bounding box center [76, 551] width 15 height 15
click at [67, 552] on input "checkbox" at bounding box center [67, 551] width 1 height 1
click at [72, 475] on icon at bounding box center [76, 470] width 15 height 15
click at [67, 470] on input "checkbox" at bounding box center [67, 470] width 1 height 1
click at [78, 390] on icon at bounding box center [76, 389] width 15 height 15
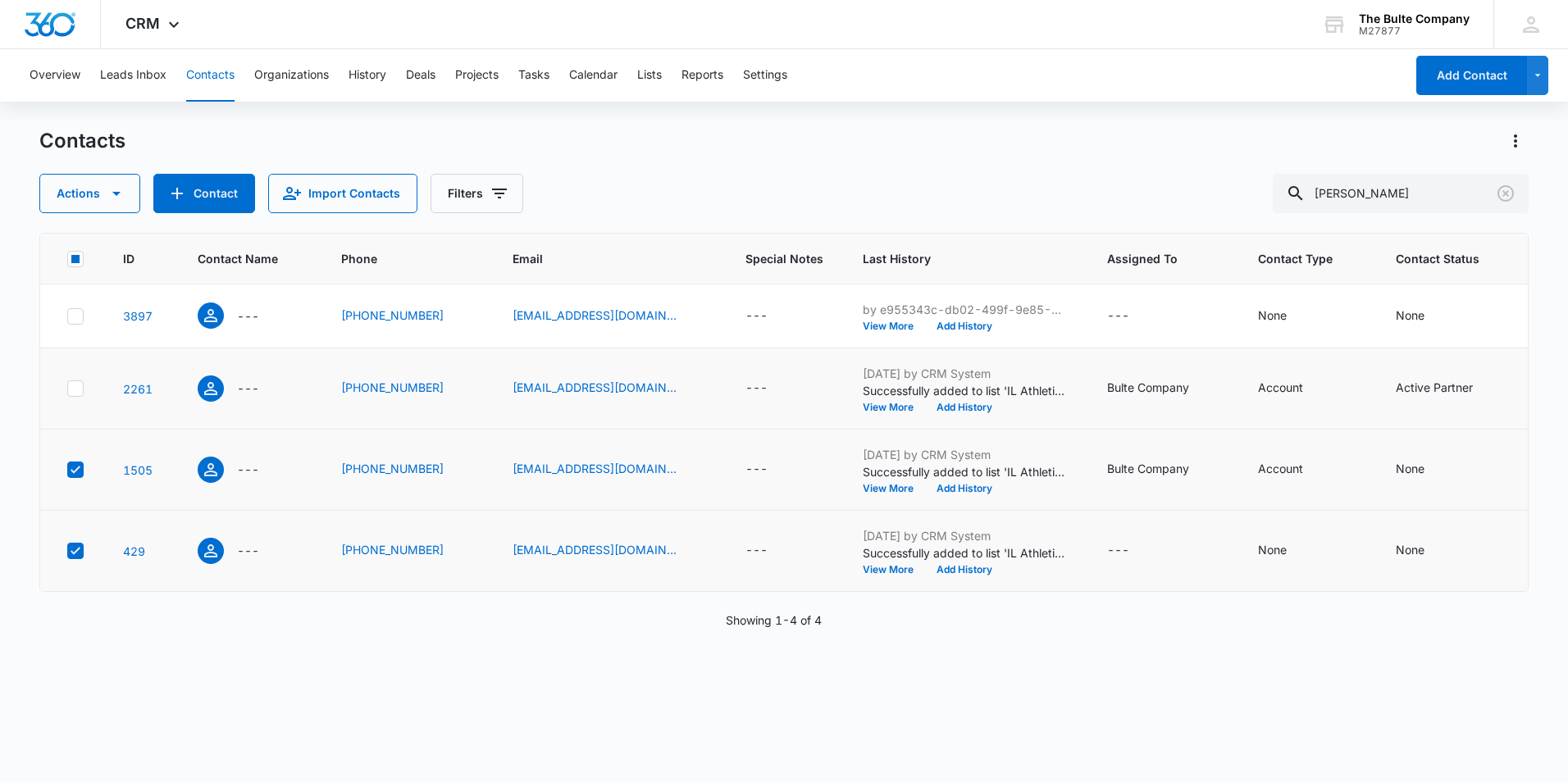
click at [67, 390] on input "checkbox" at bounding box center [67, 389] width 1 height 1
click at [67, 318] on div at bounding box center [76, 317] width 16 height 16
click at [67, 317] on input "checkbox" at bounding box center [67, 316] width 1 height 1
click at [79, 191] on button "Actions" at bounding box center [90, 193] width 101 height 39
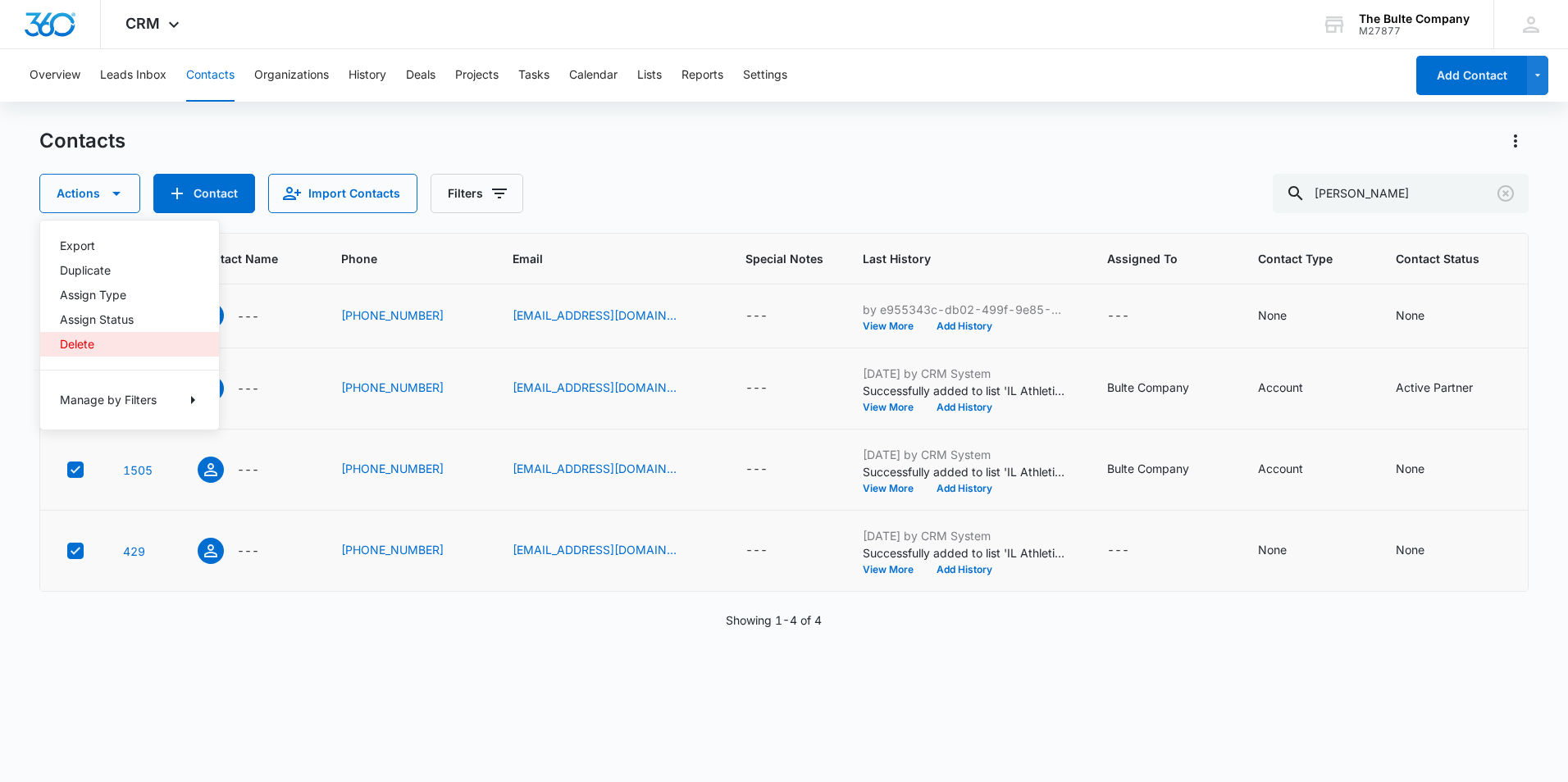
click at [87, 340] on div "Delete" at bounding box center [120, 345] width 120 height 12
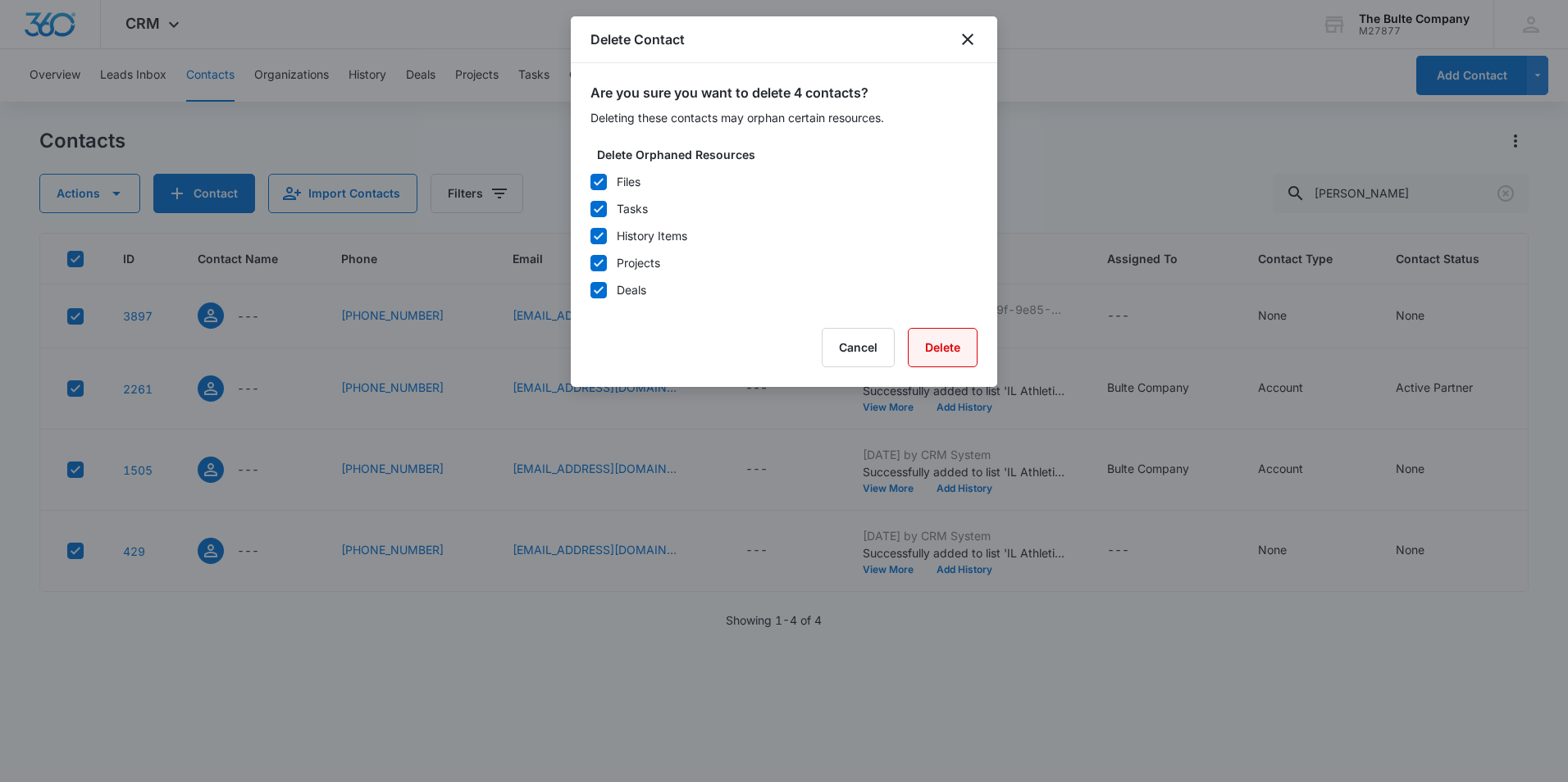
click at [926, 339] on button "Delete" at bounding box center [942, 348] width 70 height 39
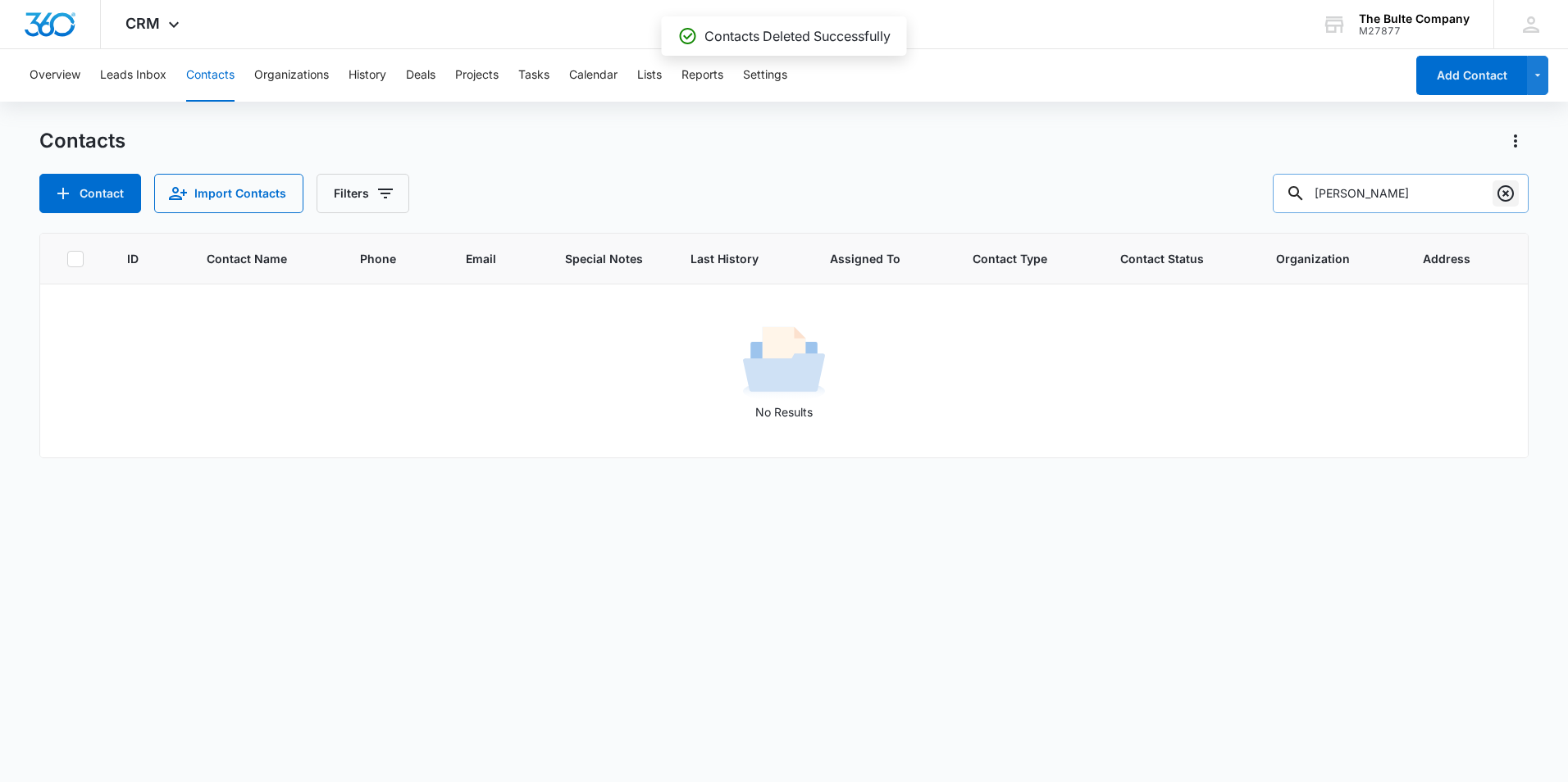
click at [1503, 192] on icon "Clear" at bounding box center [1506, 193] width 20 height 20
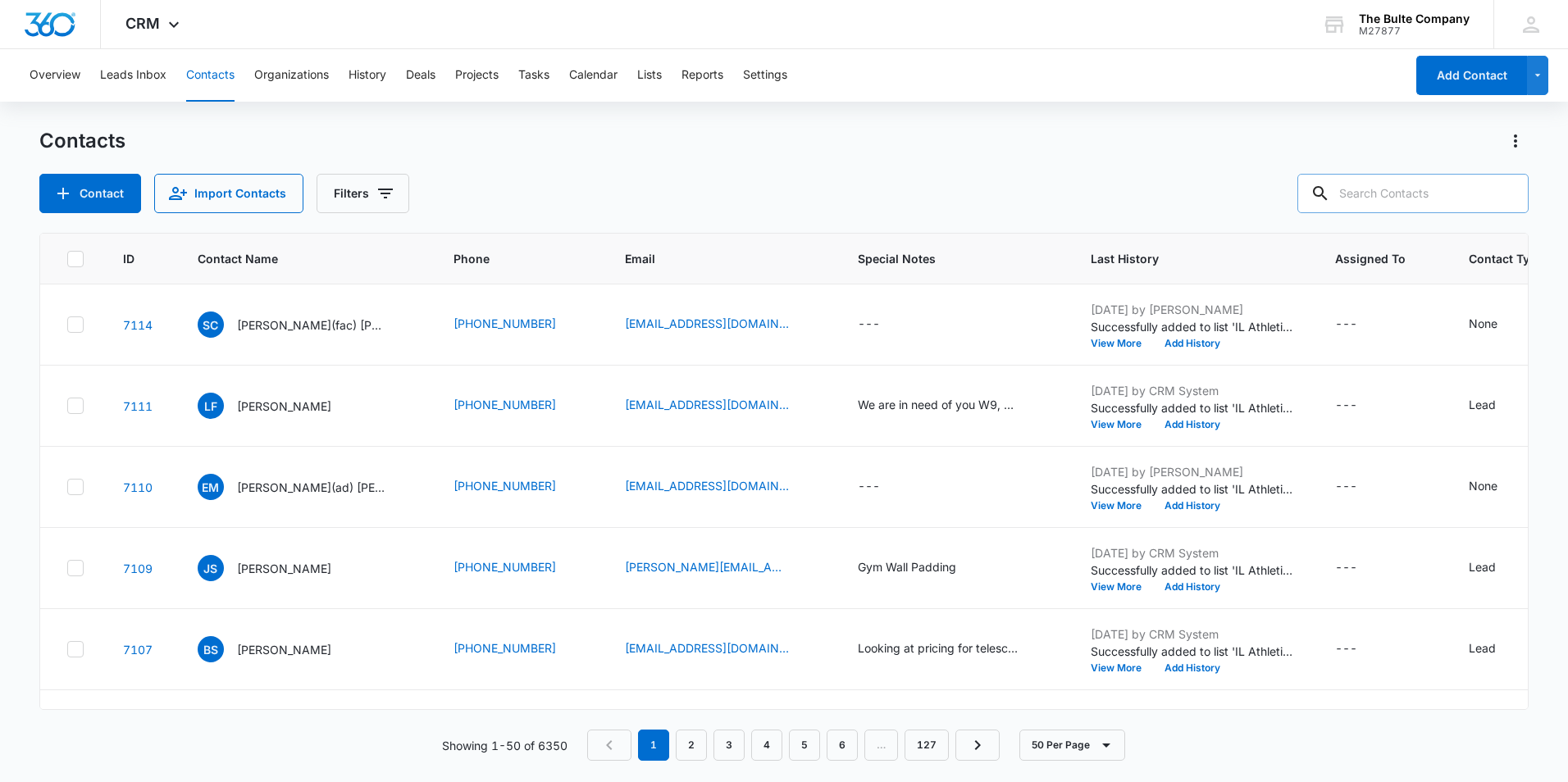
scroll to position [410, 0]
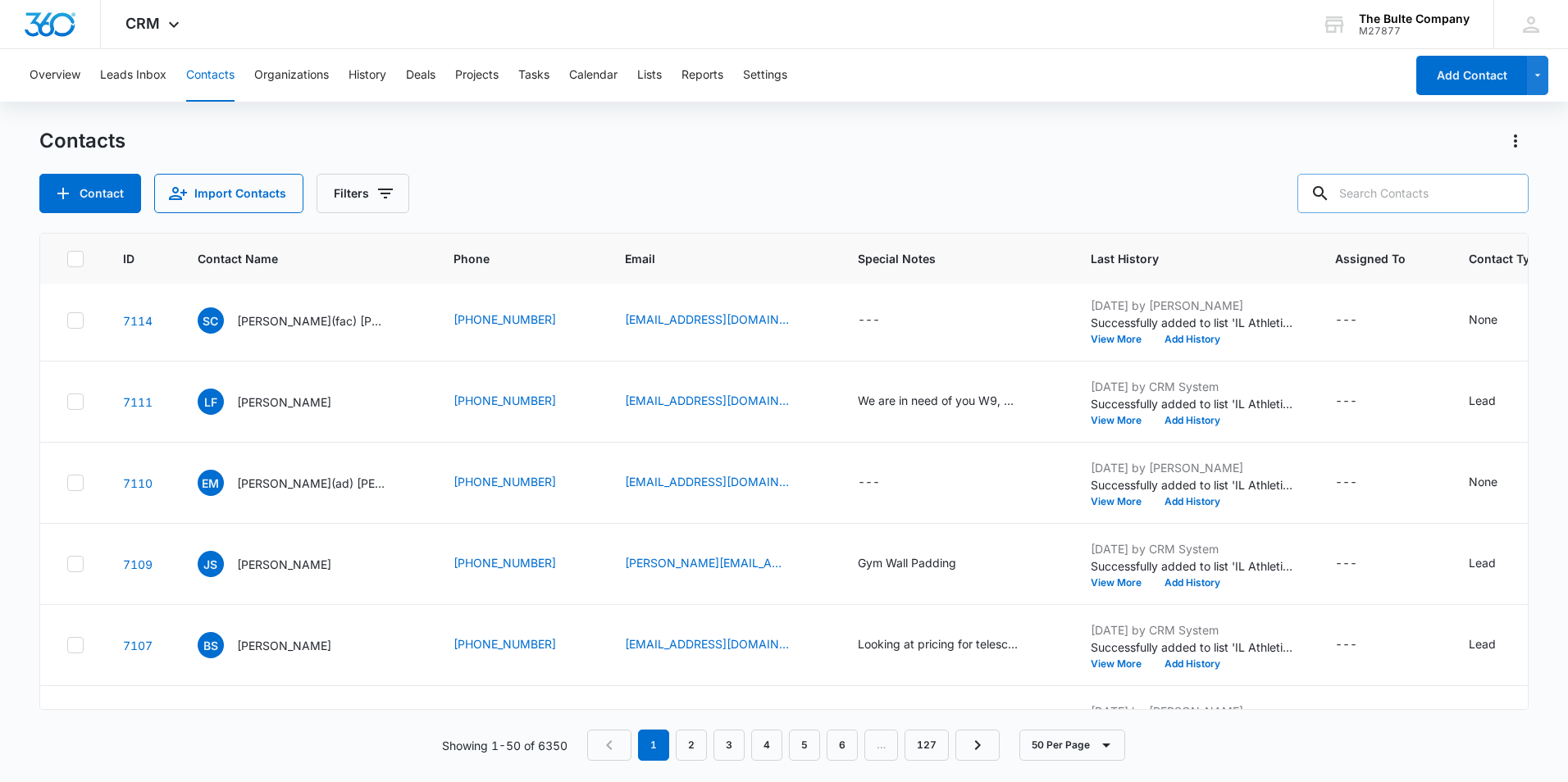
click at [1367, 194] on input "text" at bounding box center [1413, 193] width 231 height 39
type input "[PERSON_NAME]"
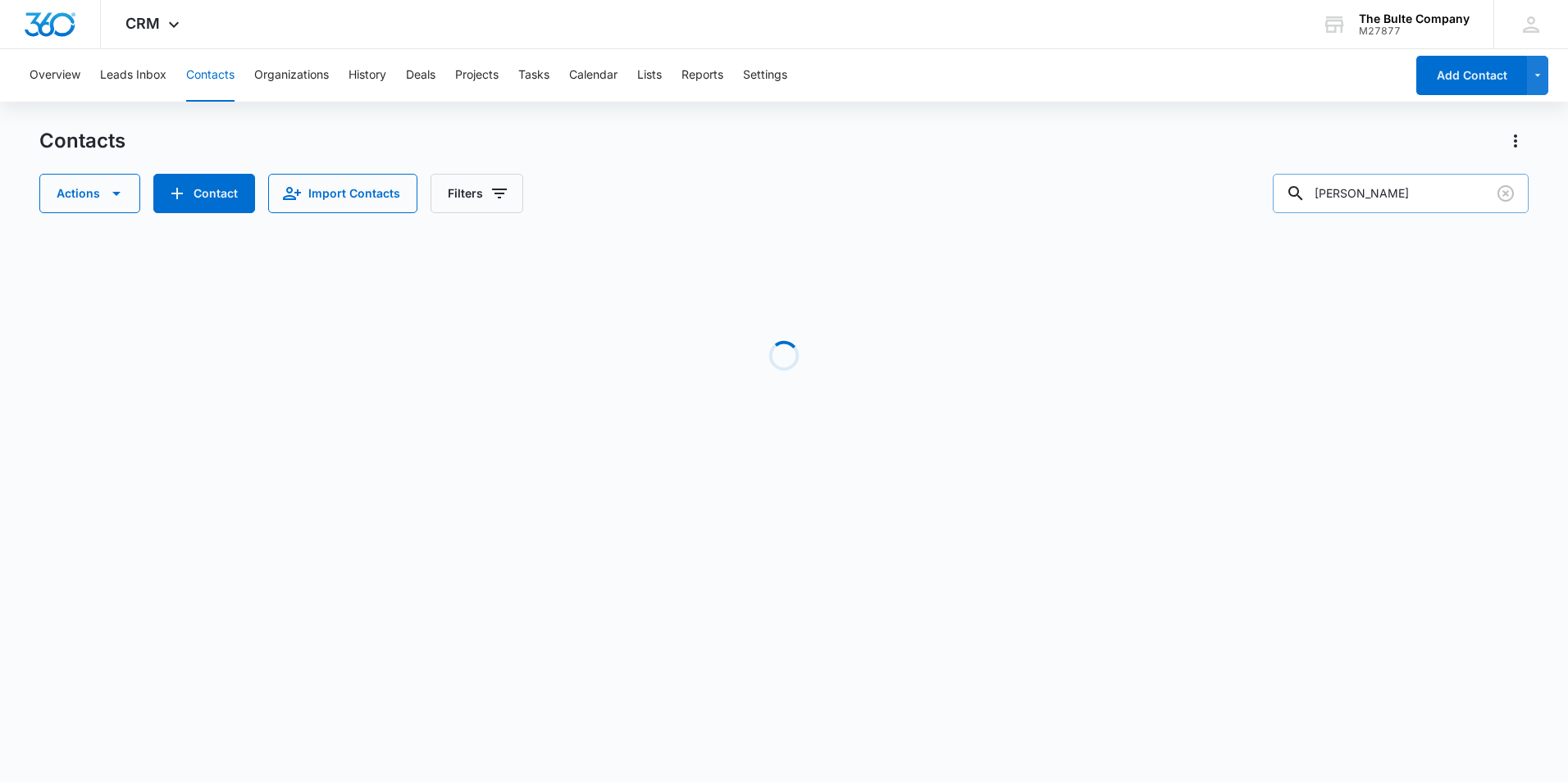
scroll to position [0, 0]
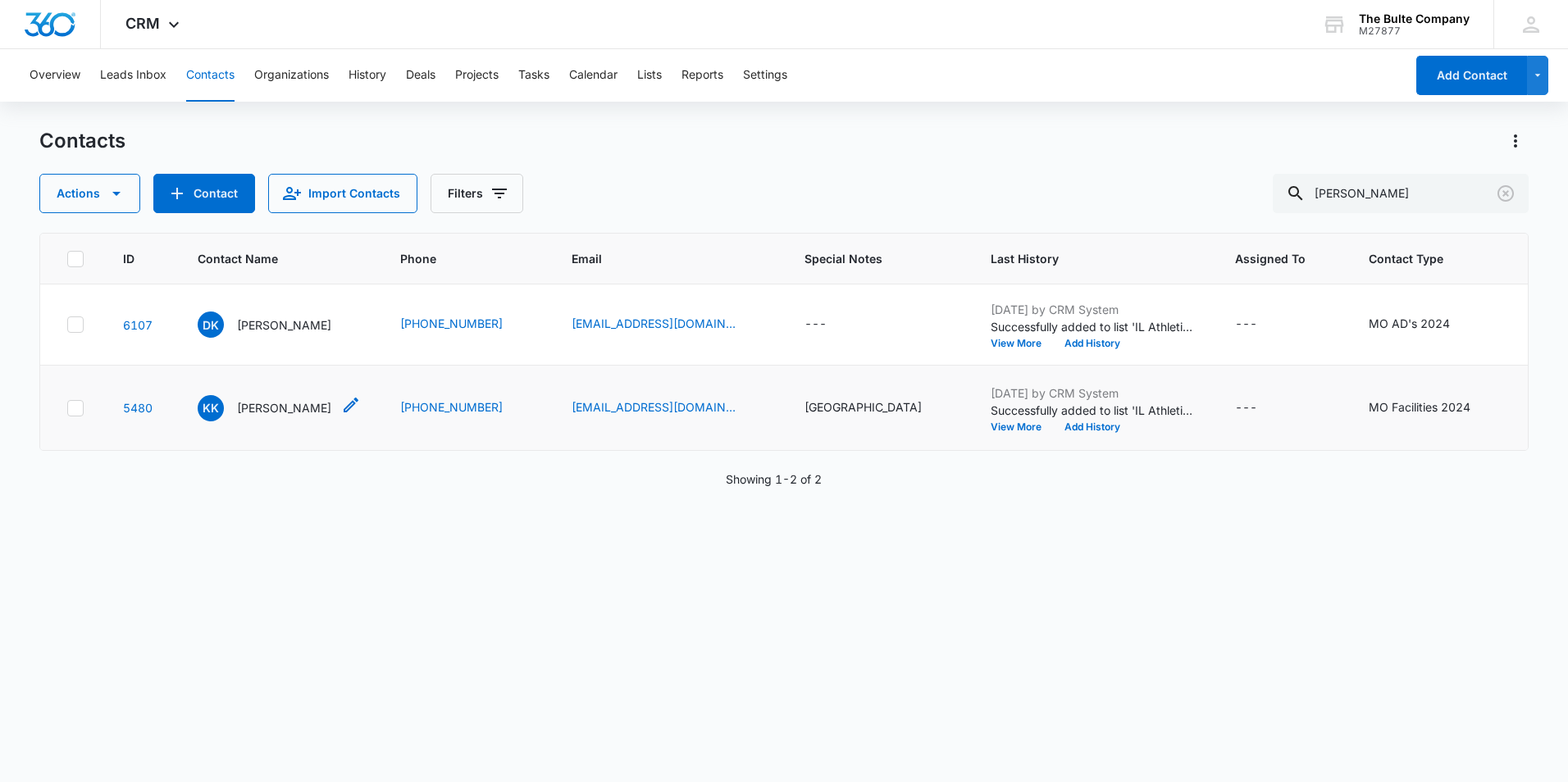
click at [341, 415] on icon "Contact Name - Kevin Kramer - Select to Edit Field" at bounding box center [351, 405] width 20 height 20
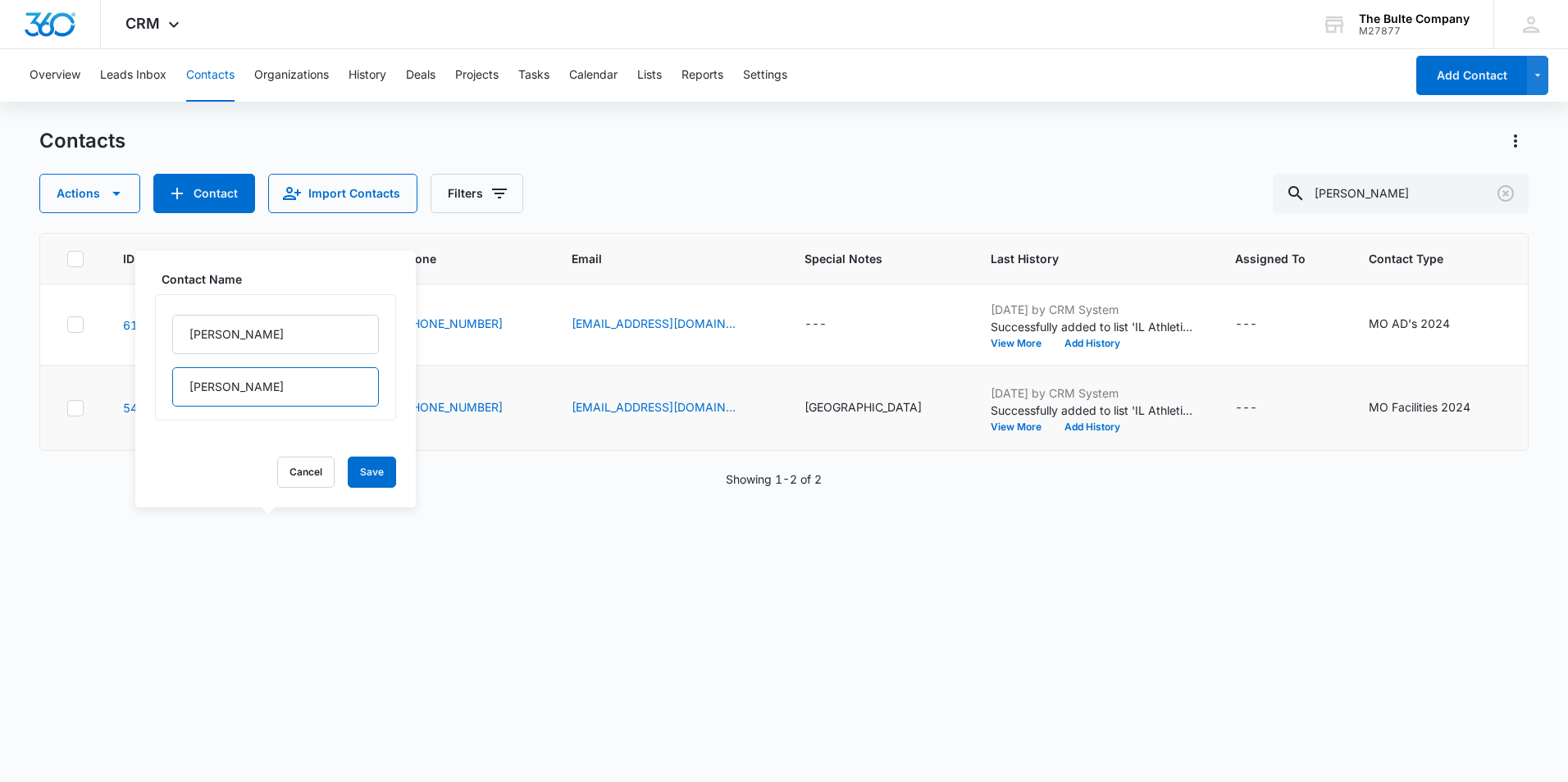
click at [302, 384] on input "[PERSON_NAME]" at bounding box center [275, 387] width 206 height 39
type input "K"
click at [274, 327] on input "[PERSON_NAME]" at bounding box center [275, 335] width 206 height 39
type input "K"
paste input "Dr. [PERSON_NAME]"
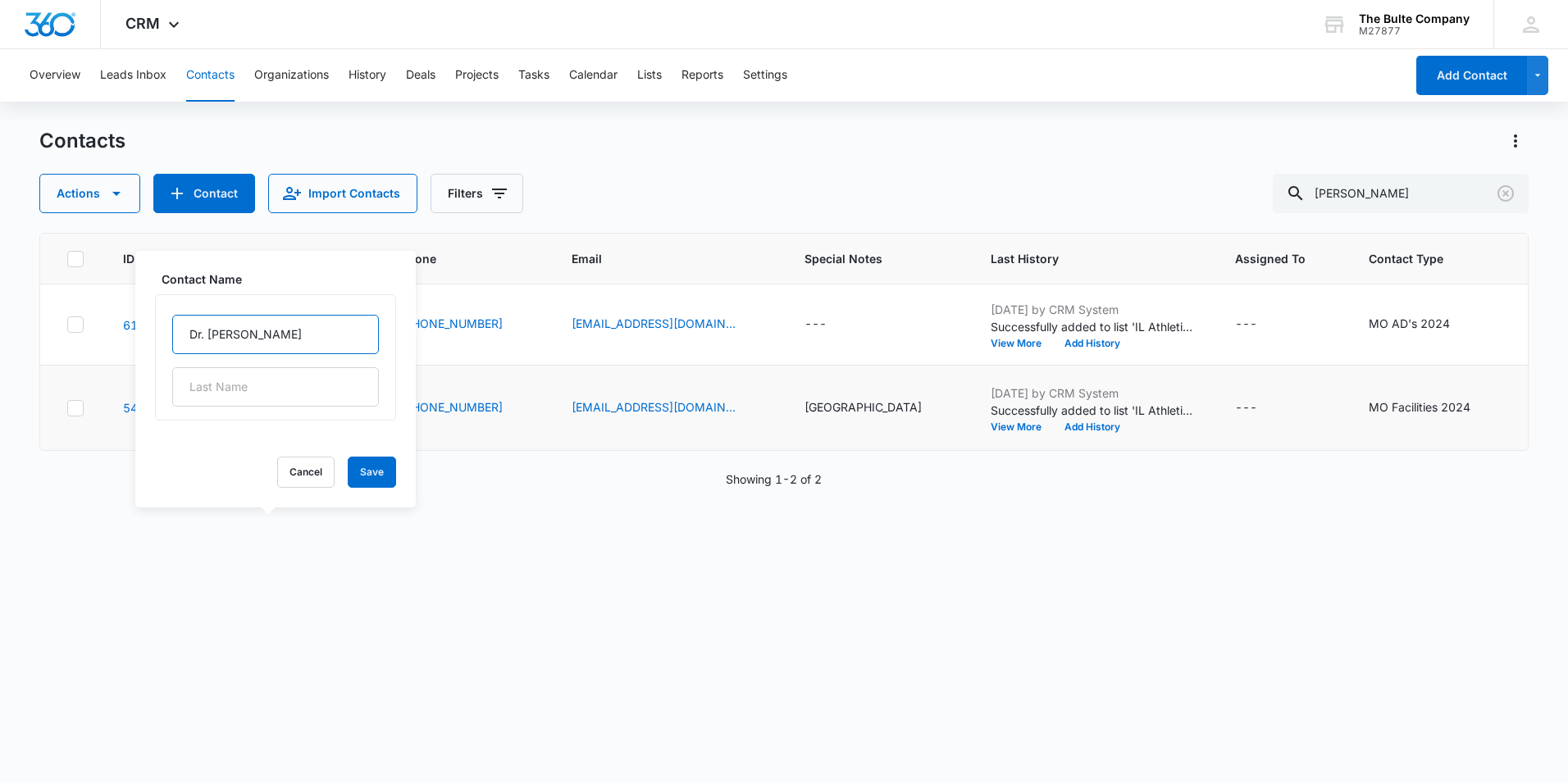
drag, startPoint x: 285, startPoint y: 332, endPoint x: 257, endPoint y: 337, distance: 28.4
click at [257, 337] on input "Dr. [PERSON_NAME]" at bounding box center [275, 335] width 206 height 39
type input "Dr. [PERSON_NAME]"
paste input "Key"
type input "Key"
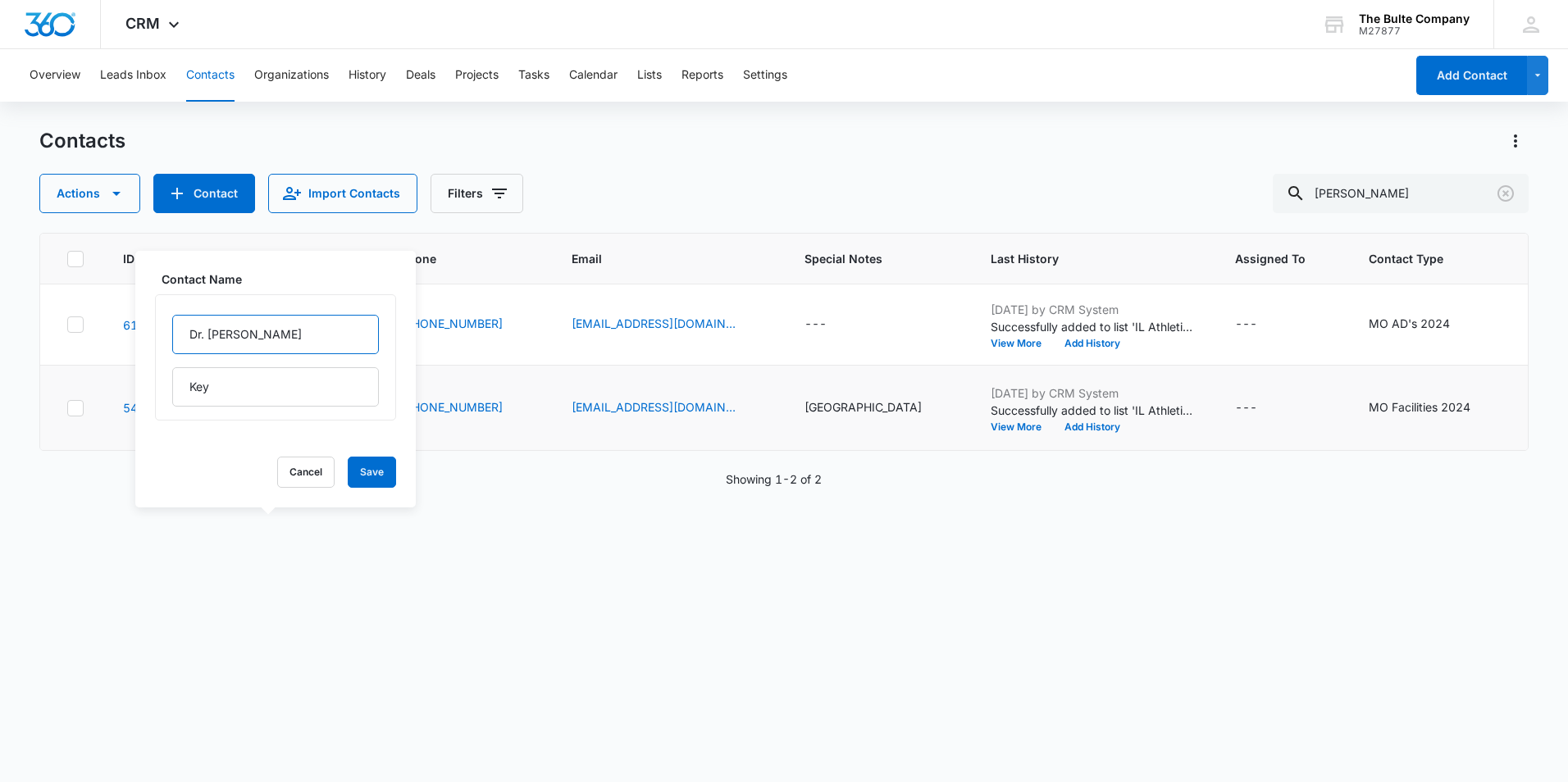
click at [207, 332] on input "Dr. [PERSON_NAME]" at bounding box center [275, 335] width 206 height 39
click at [262, 335] on input "[PERSON_NAME]" at bounding box center [275, 335] width 206 height 39
click at [265, 338] on input "[PERSON_NAME](FACS)" at bounding box center [275, 335] width 206 height 39
type input "[PERSON_NAME](FAC)"
click at [369, 473] on button "Save" at bounding box center [372, 472] width 49 height 31
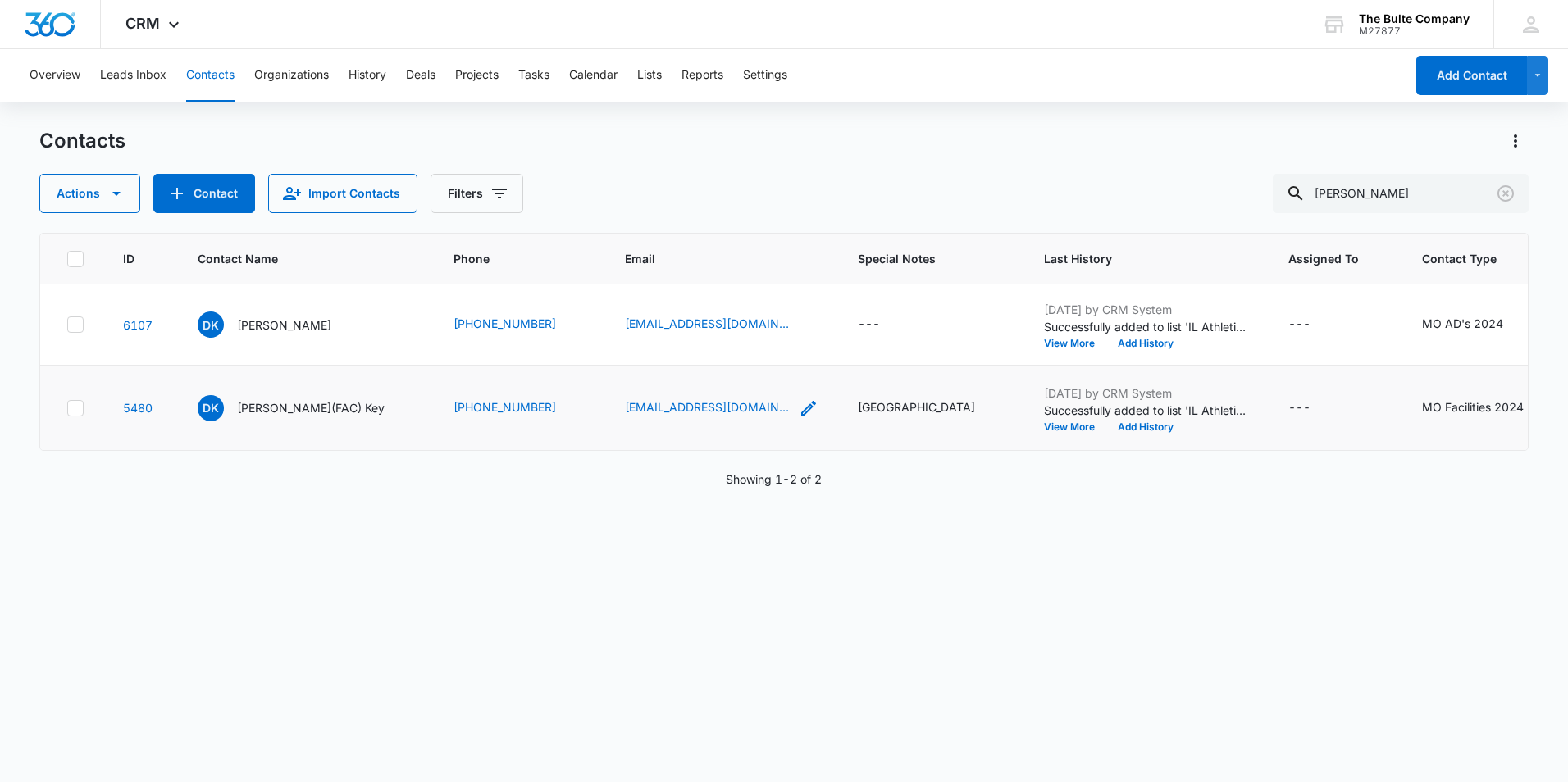
click at [798, 419] on icon "Email - kkramer@vdoh.org - Select to Edit Field" at bounding box center [808, 409] width 20 height 20
drag, startPoint x: 672, startPoint y: 423, endPoint x: 457, endPoint y: 437, distance: 215.5
click at [457, 437] on tbody "6107 DK [PERSON_NAME] [PHONE_NUMBER] [EMAIL_ADDRESS][DOMAIN_NAME] --- [DATE] by…" at bounding box center [1044, 368] width 2009 height 166
type input "k"
paste input "[EMAIL_ADDRESS][DOMAIN_NAME]"
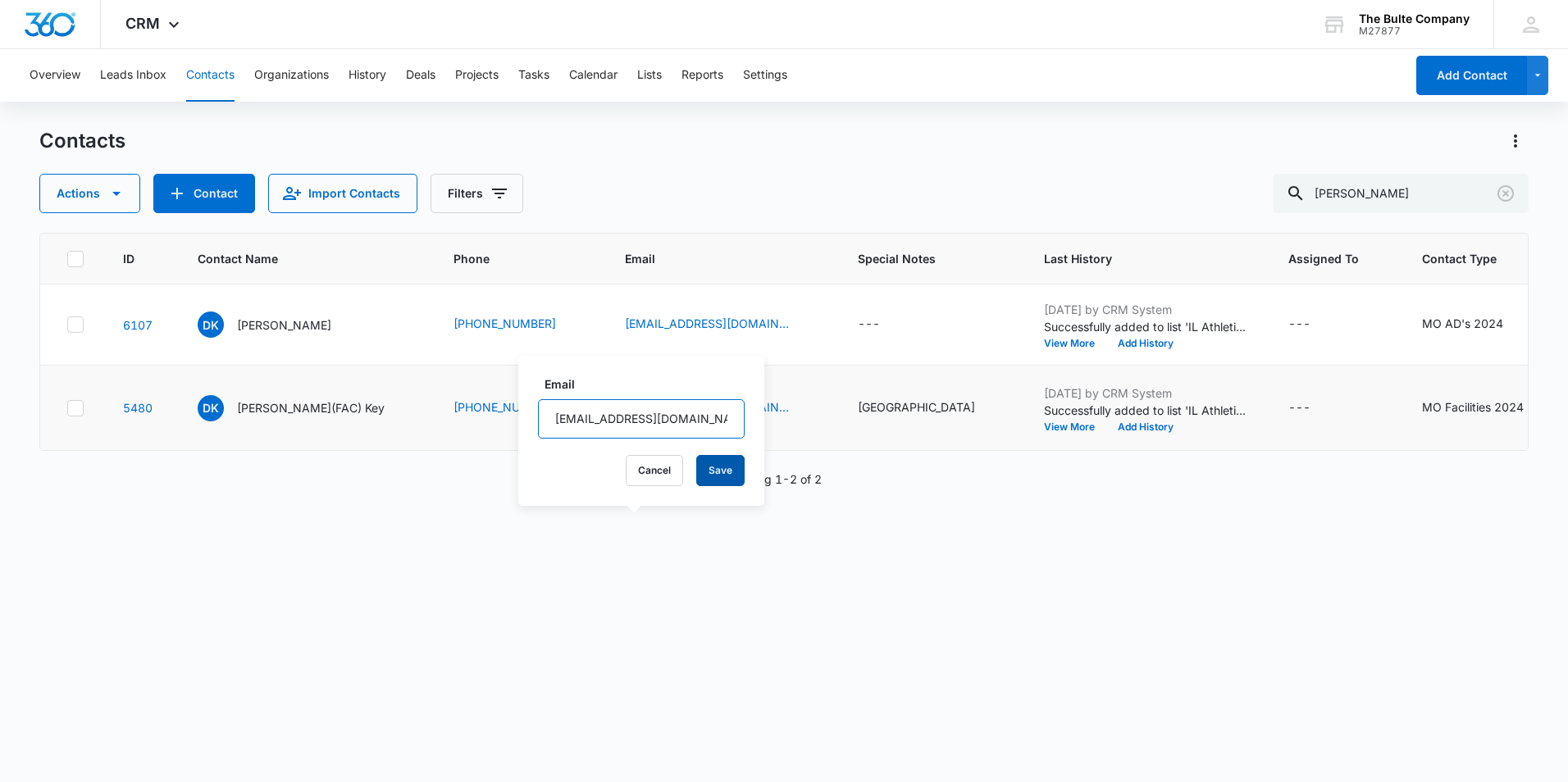
type input "[EMAIL_ADDRESS][DOMAIN_NAME]"
click at [711, 461] on button "Save" at bounding box center [720, 471] width 49 height 31
click at [1502, 192] on icon "Clear" at bounding box center [1506, 193] width 20 height 20
